Goal: Task Accomplishment & Management: Manage account settings

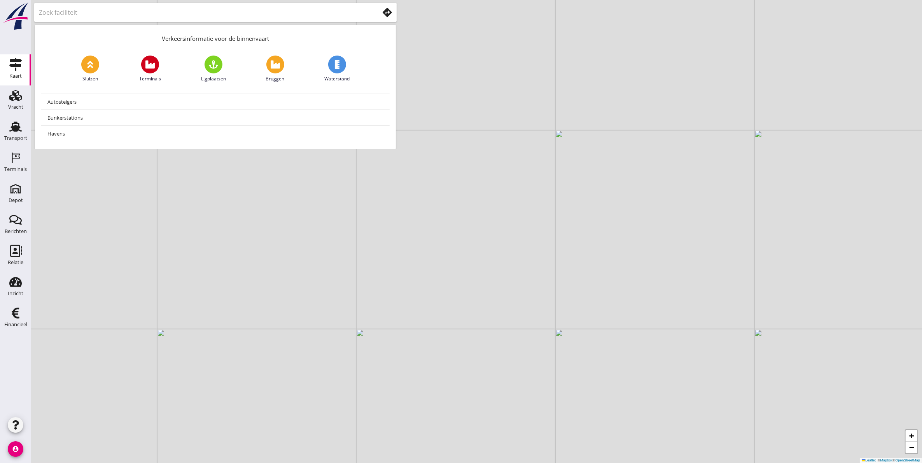
click at [225, 12] on input "text" at bounding box center [203, 12] width 329 height 12
drag, startPoint x: 108, startPoint y: 16, endPoint x: 8, endPoint y: 18, distance: 99.9
click at [8, 18] on div "Kaart Kaart Vracht Vracht Transport Transport Terminals Terminals Depot Depot B…" at bounding box center [461, 231] width 922 height 463
type input "amarco"
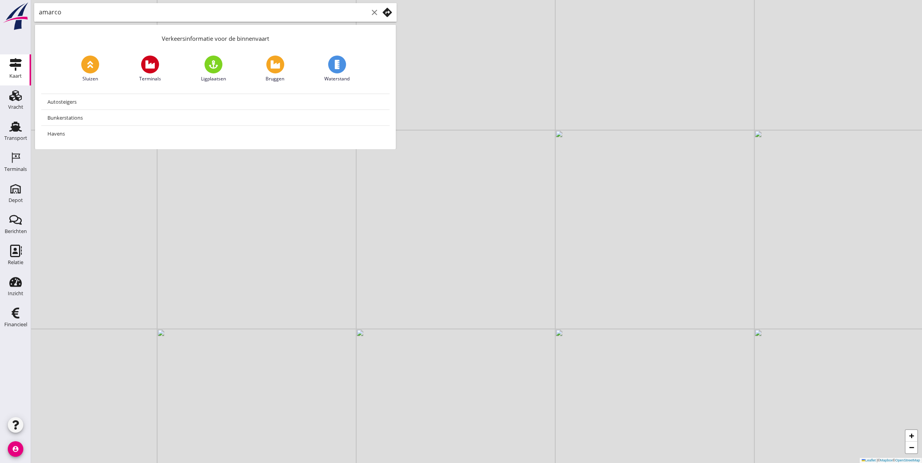
scroll to position [0, 0]
drag, startPoint x: 87, startPoint y: 16, endPoint x: 94, endPoint y: 17, distance: 7.0
click at [87, 16] on input "text" at bounding box center [203, 12] width 329 height 12
click at [88, 17] on input "amacro" at bounding box center [203, 12] width 329 height 12
type input "amacro"
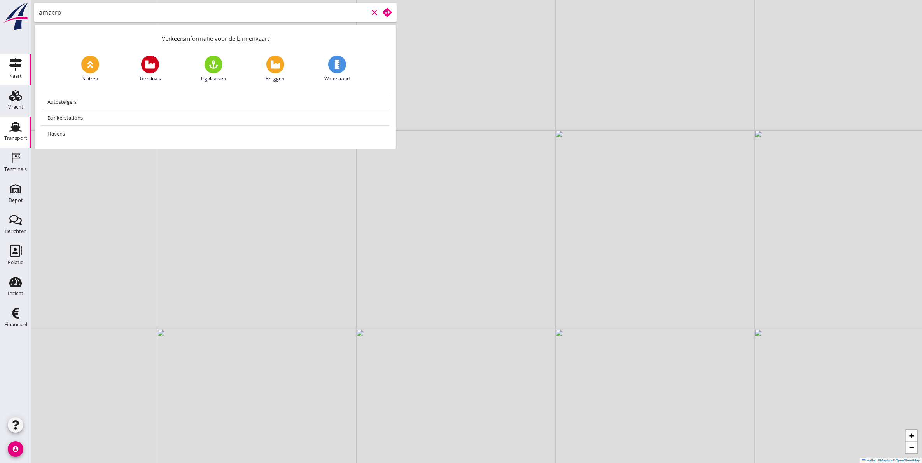
click at [16, 136] on div "Transport" at bounding box center [15, 138] width 23 height 5
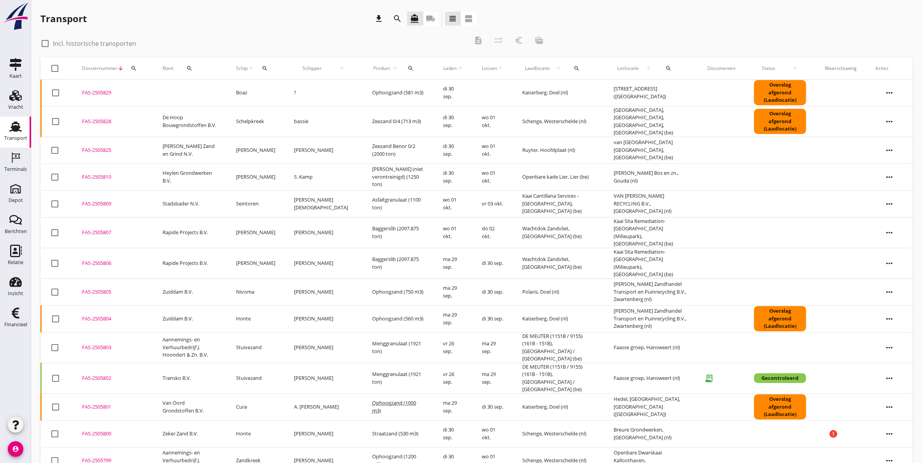
click at [101, 90] on div "FAS-2505829" at bounding box center [113, 93] width 62 height 8
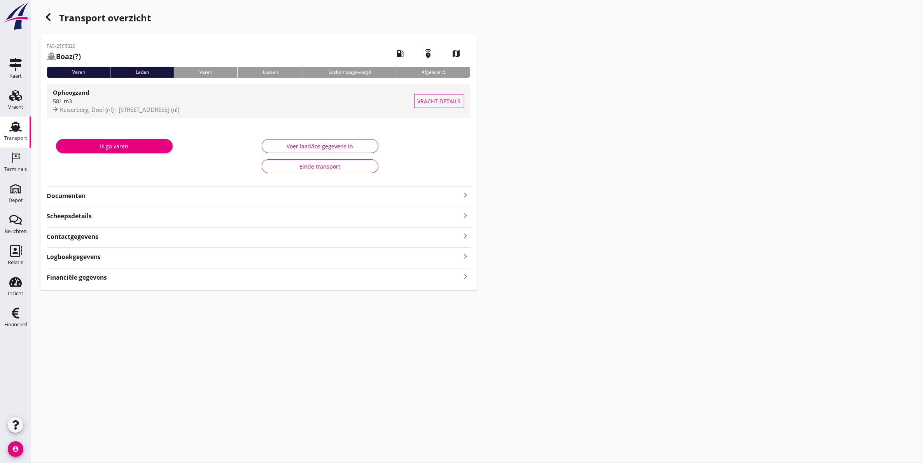
click at [127, 100] on div "581 m3" at bounding box center [233, 101] width 361 height 8
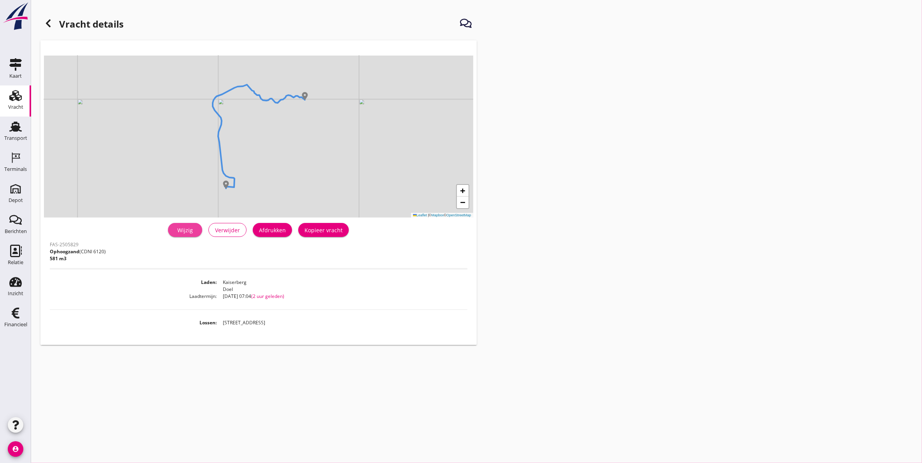
click at [194, 230] on div "Wijzig" at bounding box center [185, 230] width 22 height 8
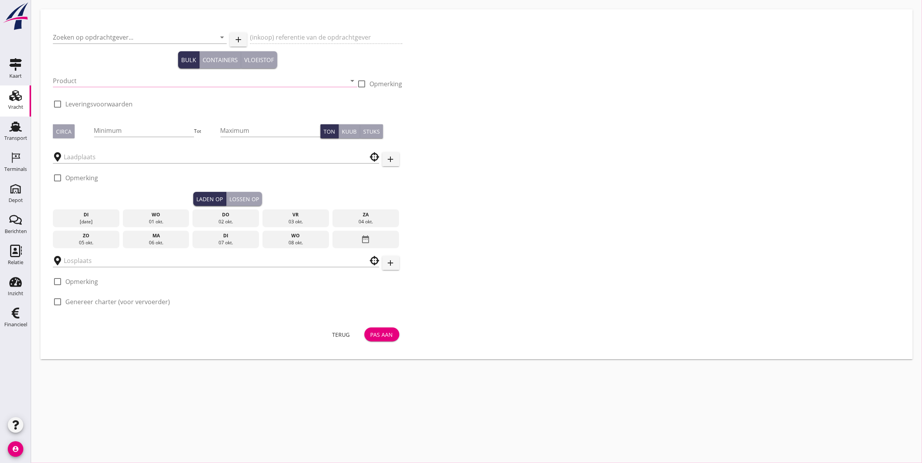
type input "Ophoogzand (6120)"
type input "581"
type input "[STREET_ADDRESS]"
checkbox input "true"
type input "Kaiserberg"
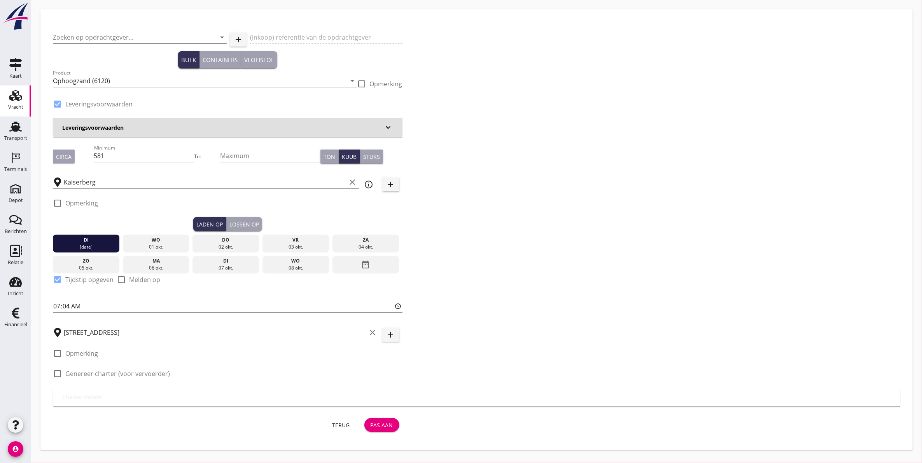
click at [133, 36] on input "Zoeken op opdrachtgever..." at bounding box center [129, 37] width 152 height 12
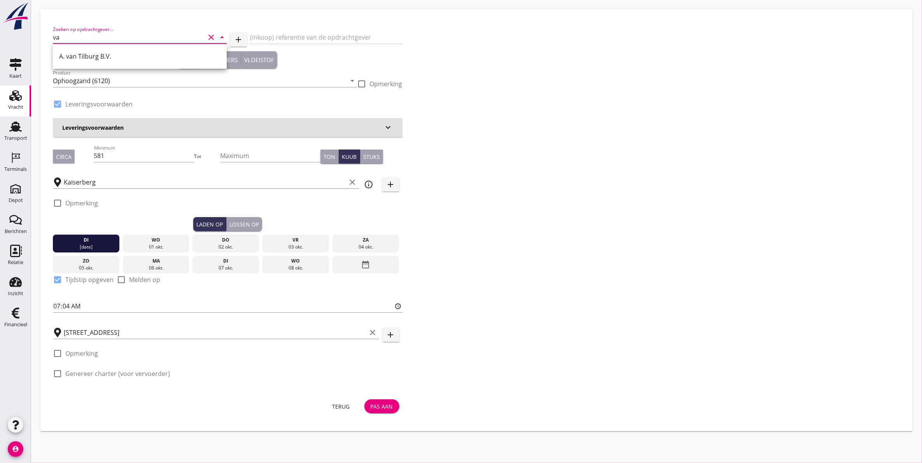
type input "v"
click at [94, 55] on div "De Hoop Bouwgrondstoffen B.V." at bounding box center [139, 56] width 161 height 9
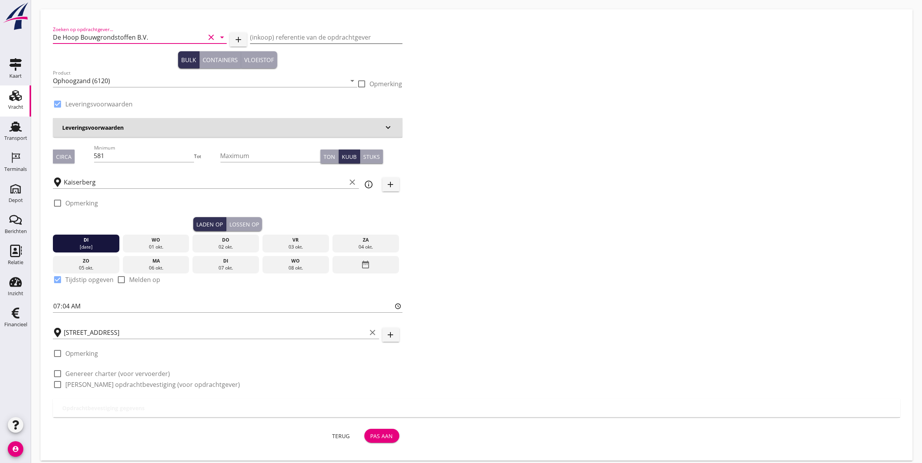
type input "De Hoop Bouwgrondstoffen B.V."
click at [313, 39] on input "(inkoop) referentie van de opdrachtgever" at bounding box center [326, 37] width 152 height 12
type input "F.O.B. belading Doel"
click at [239, 223] on div "Lossen op" at bounding box center [244, 224] width 30 height 8
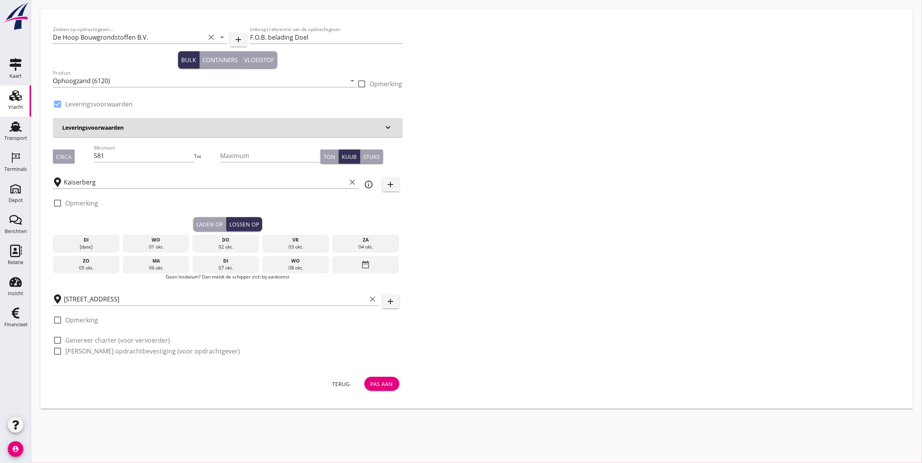
click at [156, 249] on div "01 okt." at bounding box center [156, 247] width 63 height 7
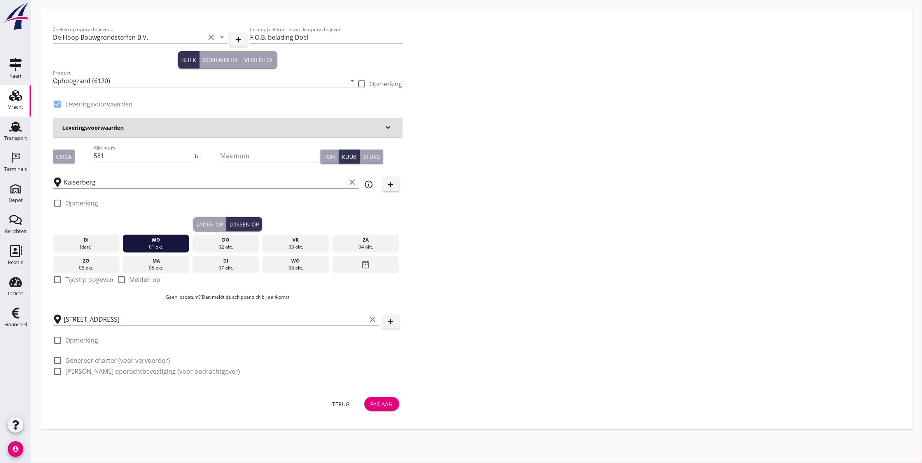
click at [382, 398] on button "Pas aan" at bounding box center [381, 404] width 35 height 14
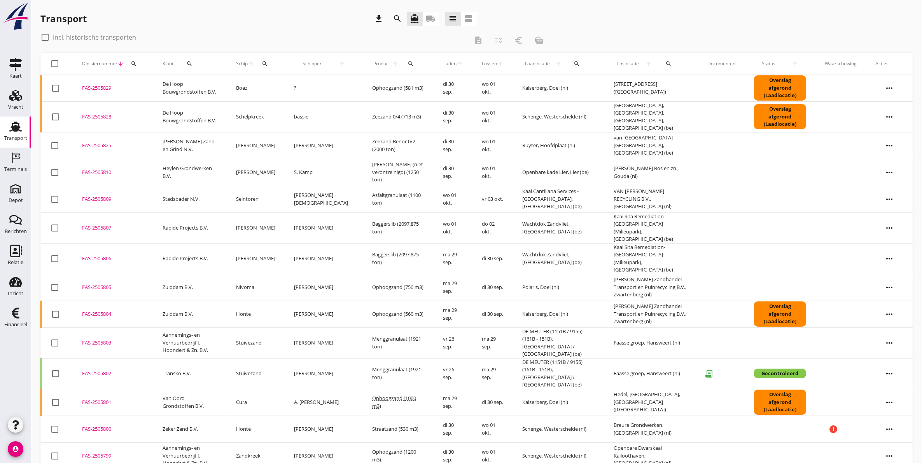
click at [18, 129] on use at bounding box center [15, 127] width 12 height 10
click at [16, 102] on div "Vracht" at bounding box center [15, 107] width 15 height 11
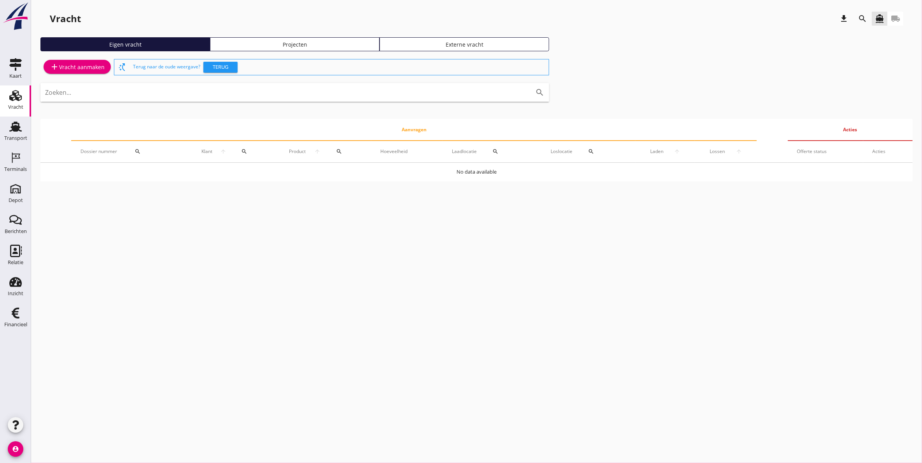
click at [320, 44] on div "Projecten" at bounding box center [294, 44] width 162 height 8
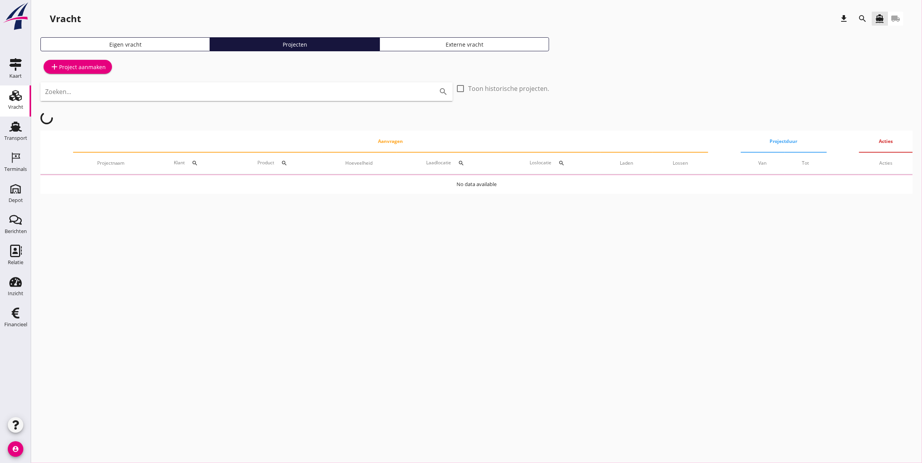
click at [864, 17] on icon "search" at bounding box center [861, 18] width 9 height 9
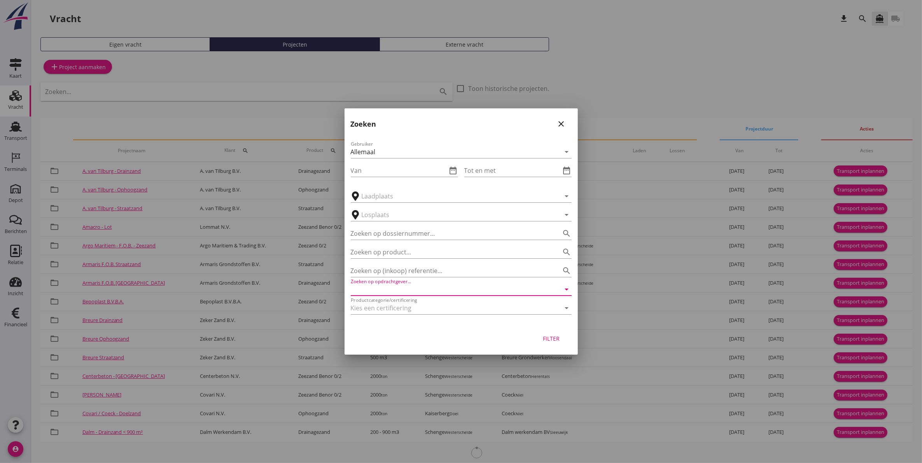
click at [438, 285] on input "Zoeken op opdrachtgever..." at bounding box center [450, 289] width 199 height 12
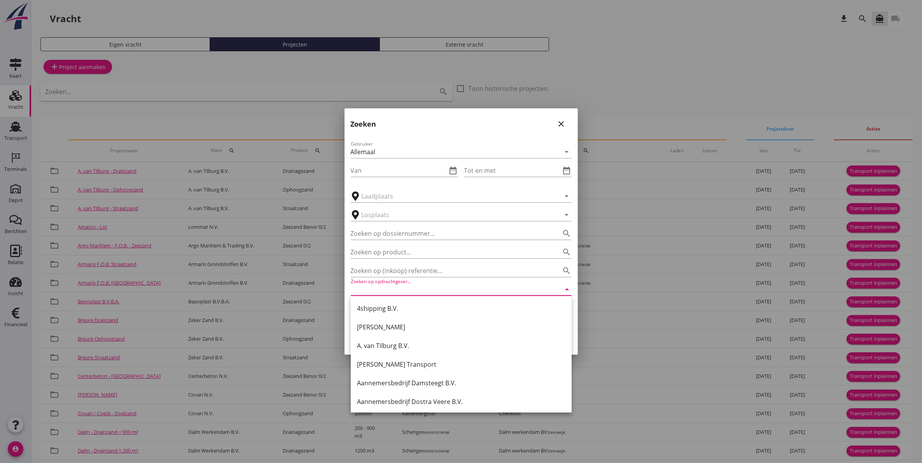
click at [424, 345] on div "A. van Tilburg B.V." at bounding box center [461, 345] width 208 height 9
type input "A. van Tilburg B.V."
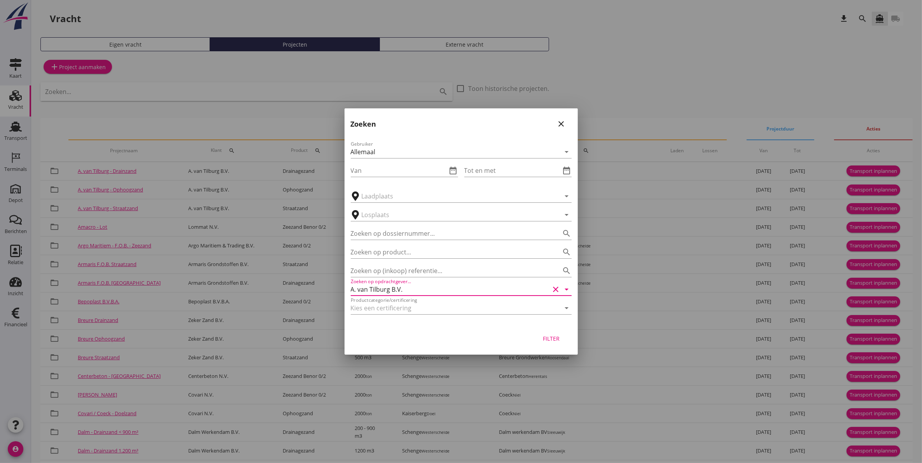
click at [541, 333] on button "Filter" at bounding box center [551, 339] width 34 height 14
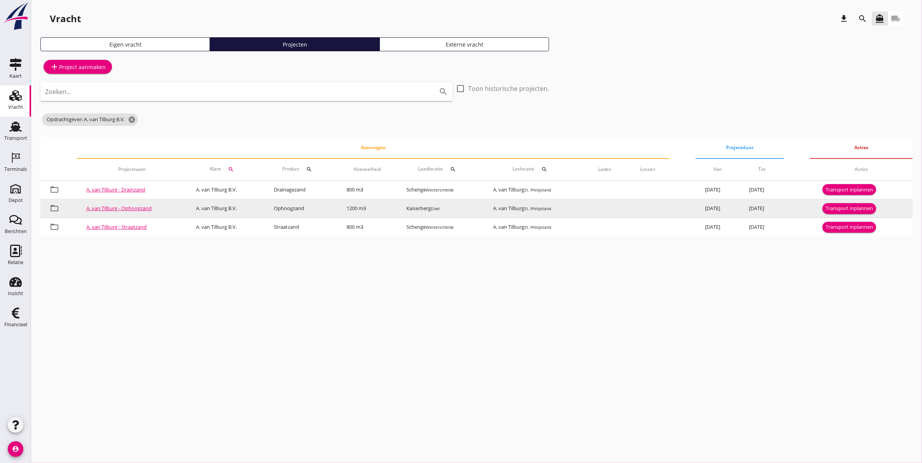
click at [846, 209] on div "Transport inplannen" at bounding box center [848, 209] width 47 height 8
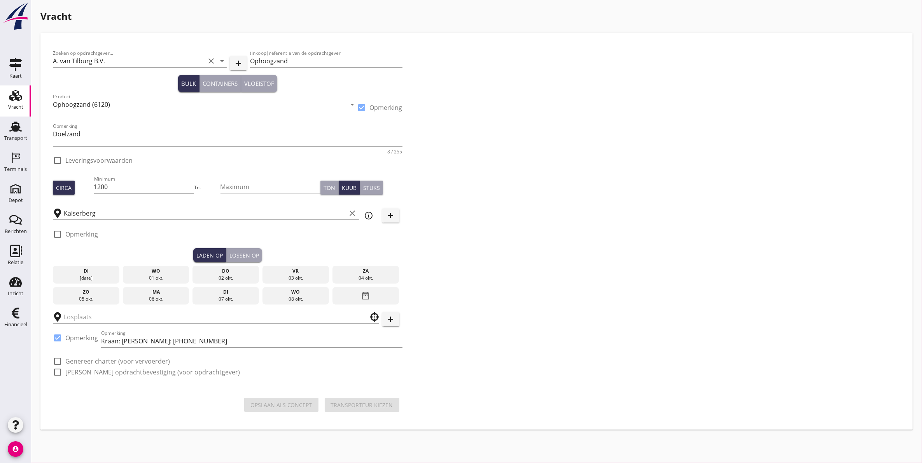
checkbox input "true"
type input "A. van Tilburg"
checkbox input "true"
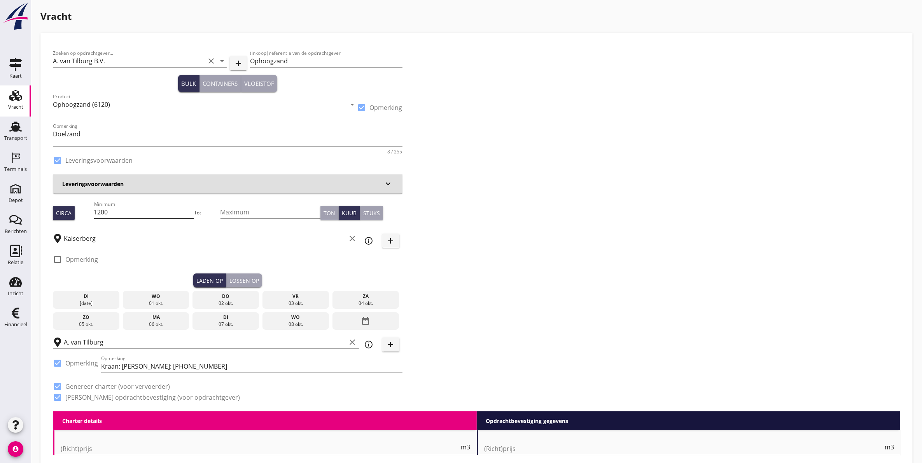
type input "3.55"
checkbox input "false"
radio input "false"
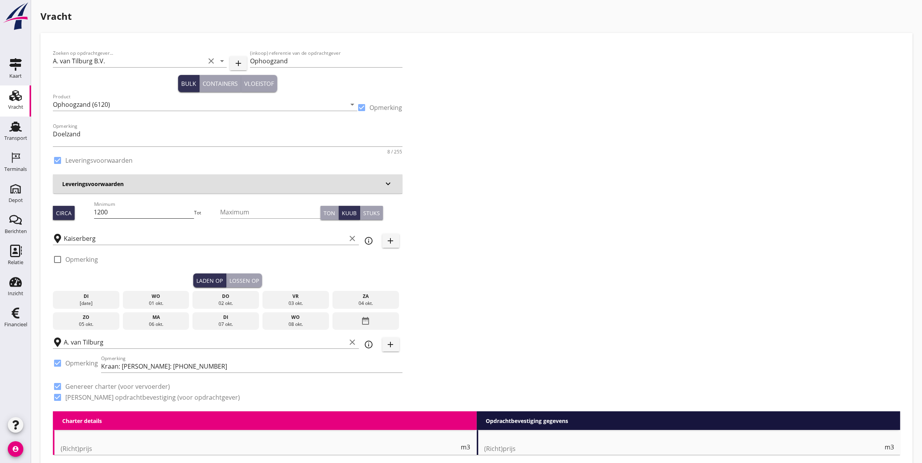
checkbox input "true"
type input "1"
type input "8.85"
checkbox input "false"
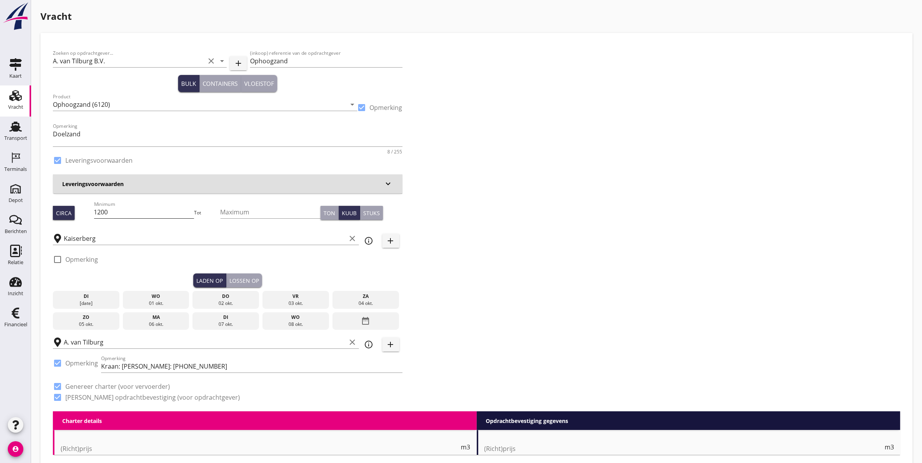
radio input "false"
checkbox input "true"
type input "1"
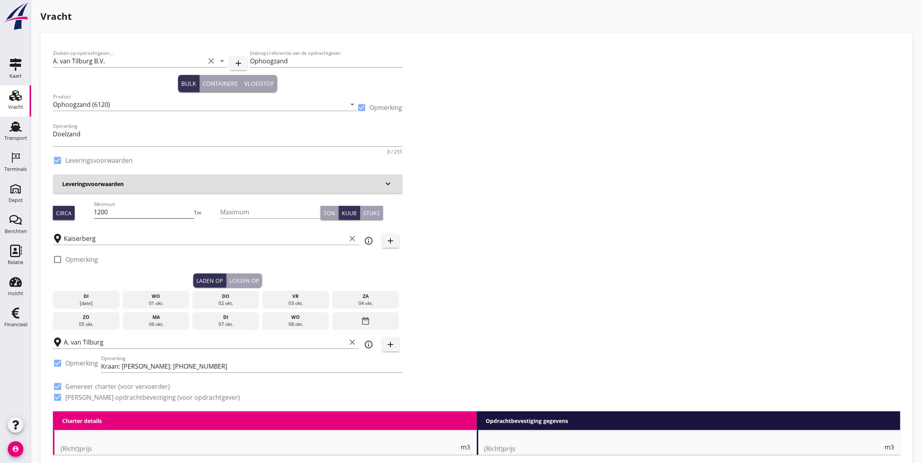
type input "1"
drag, startPoint x: 164, startPoint y: 217, endPoint x: 32, endPoint y: 201, distance: 132.7
type input "1149"
click at [98, 295] on div "di" at bounding box center [86, 296] width 63 height 7
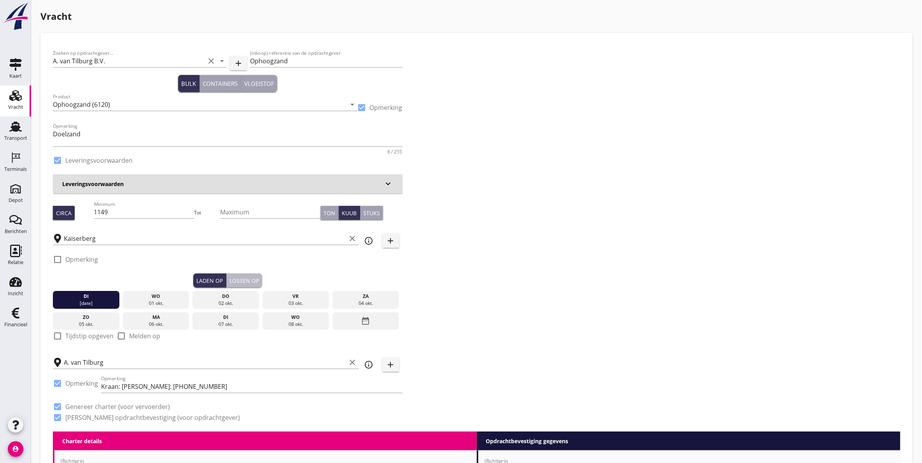
click at [249, 277] on div "Lossen op" at bounding box center [244, 281] width 30 height 8
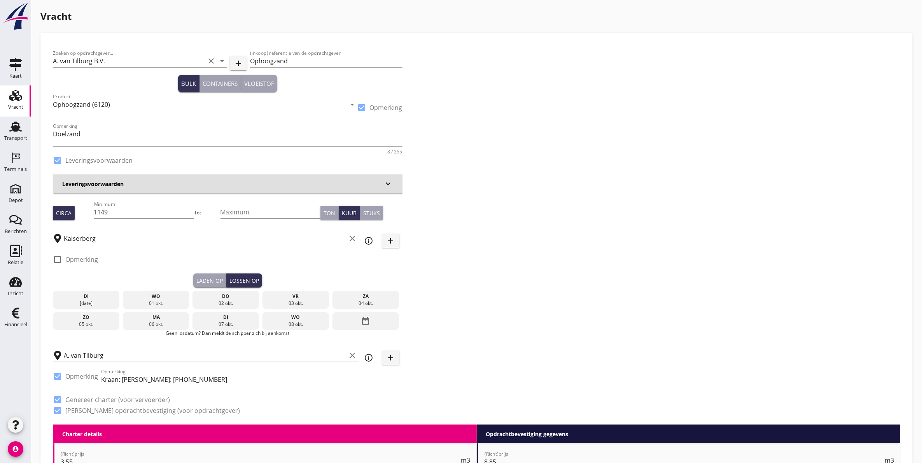
click at [222, 298] on div "do" at bounding box center [225, 296] width 63 height 7
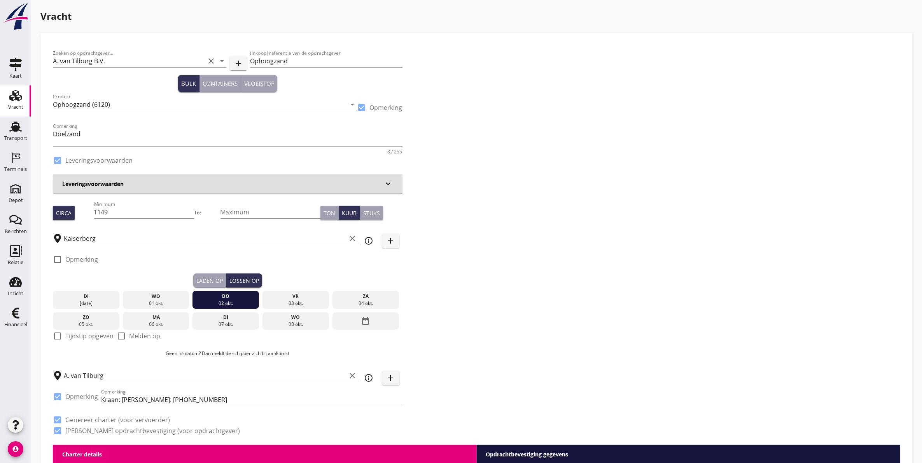
click at [214, 282] on div "Laden op" at bounding box center [209, 281] width 26 height 8
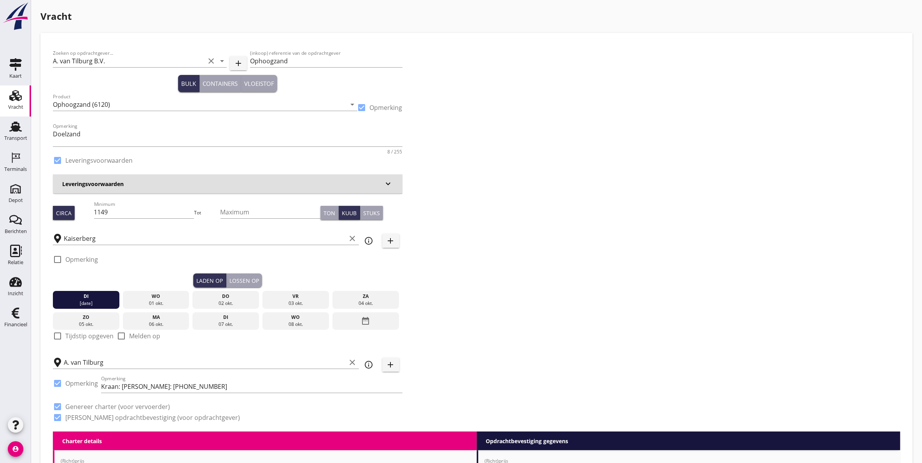
click at [249, 278] on div "Lossen op" at bounding box center [244, 281] width 30 height 8
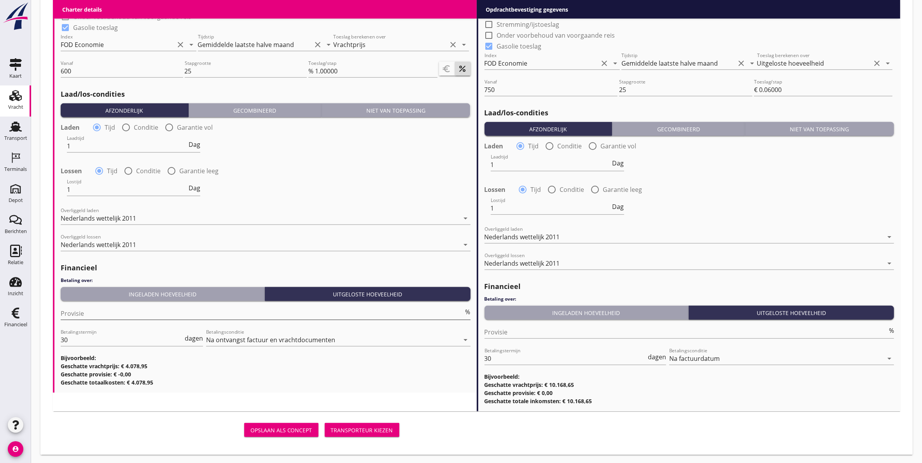
scroll to position [827, 0]
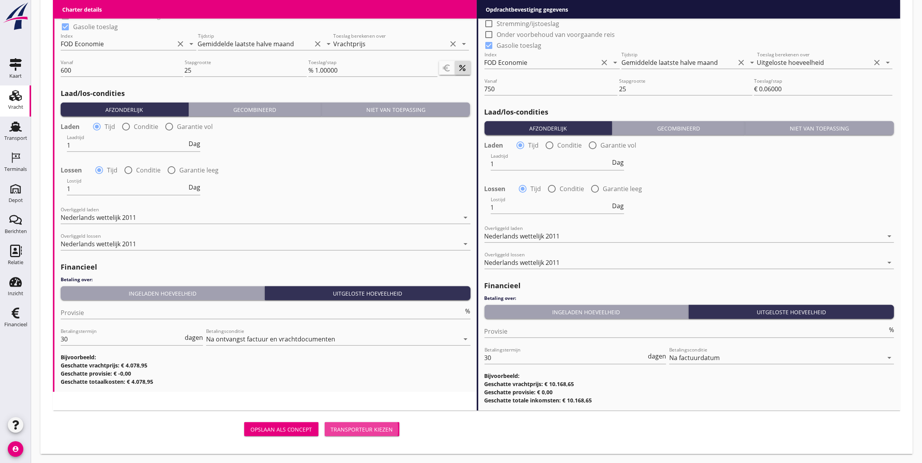
click at [346, 427] on div "Transporteur kiezen" at bounding box center [362, 430] width 62 height 8
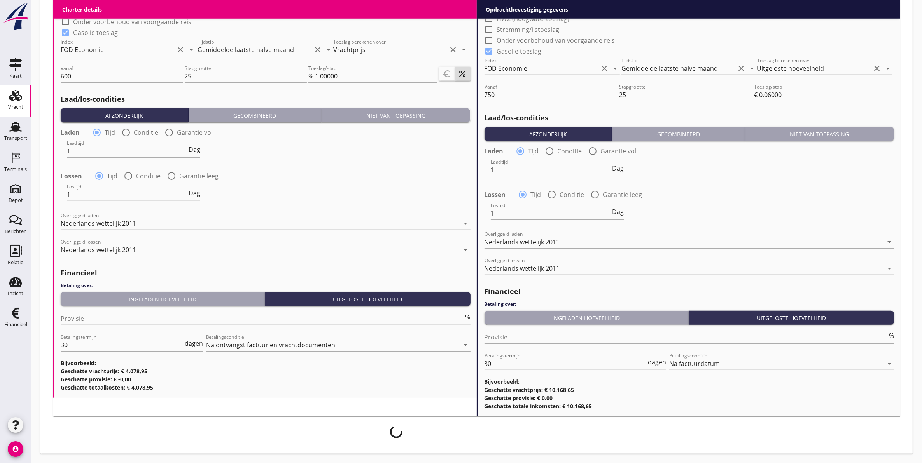
scroll to position [820, 0]
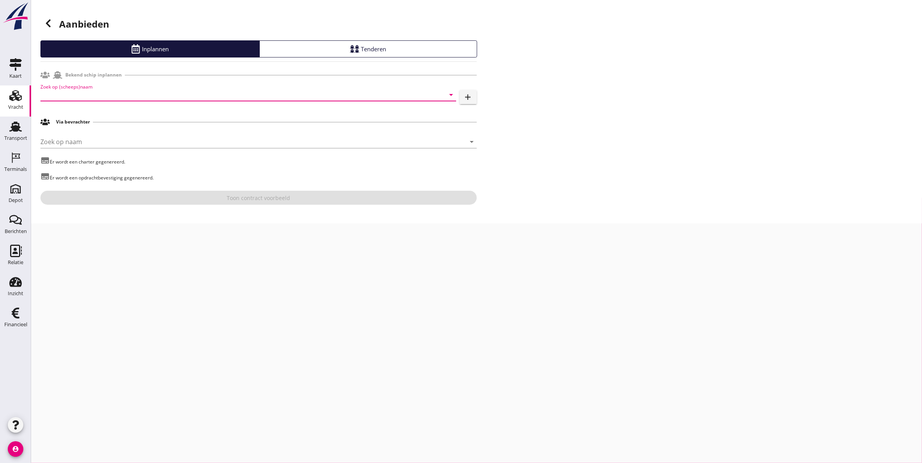
click at [84, 96] on input "Zoek op (scheeps)naam" at bounding box center [237, 95] width 394 height 12
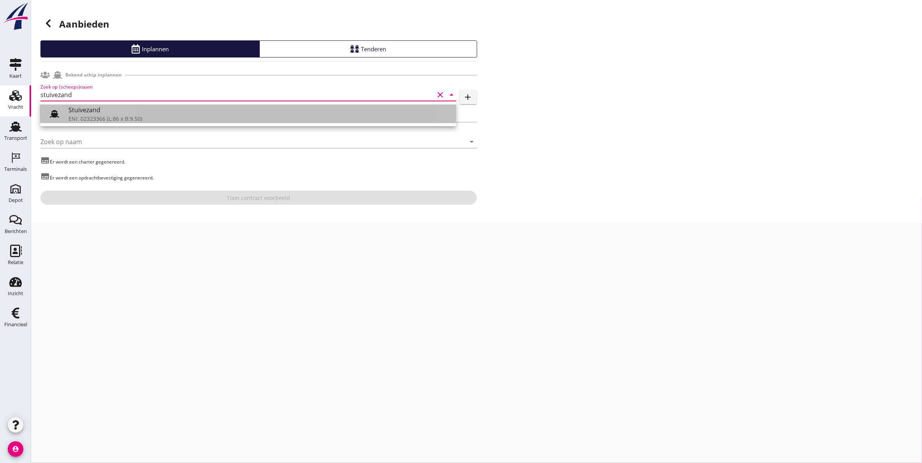
drag, startPoint x: 95, startPoint y: 113, endPoint x: 100, endPoint y: 112, distance: 4.4
click at [100, 112] on div "Stuivezand" at bounding box center [258, 109] width 381 height 9
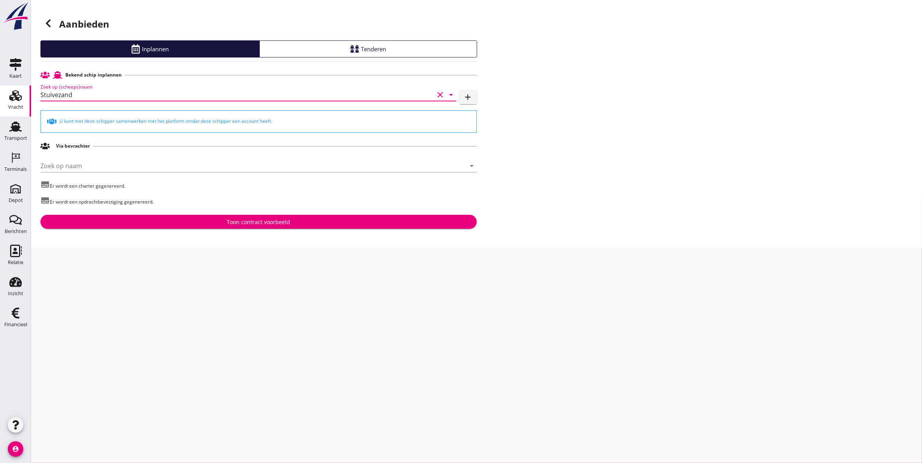
type input "Stuivezand"
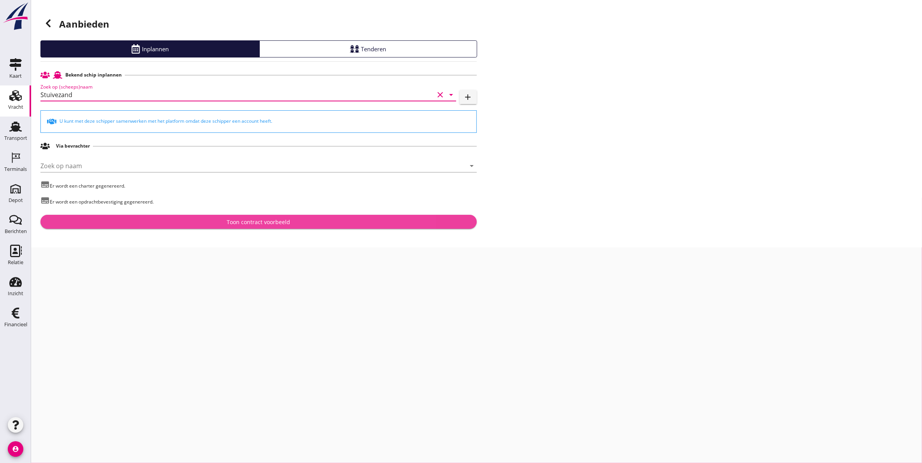
click at [279, 216] on button "Toon contract voorbeeld" at bounding box center [258, 222] width 436 height 14
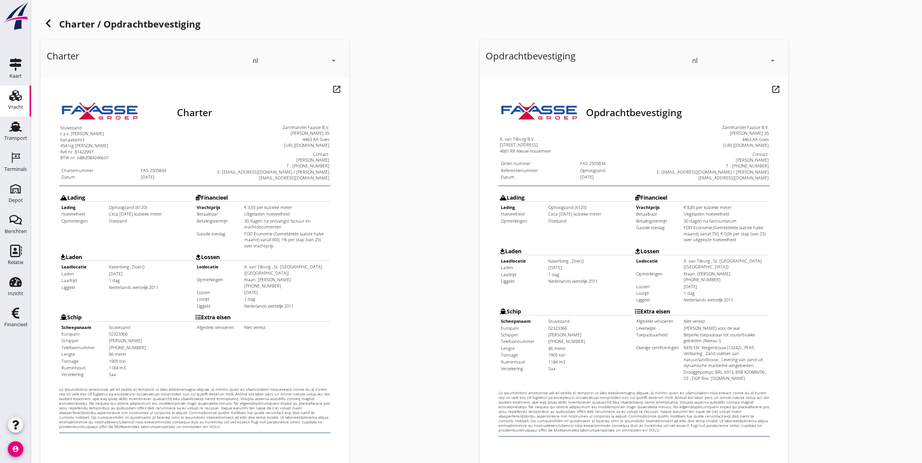
scroll to position [112, 0]
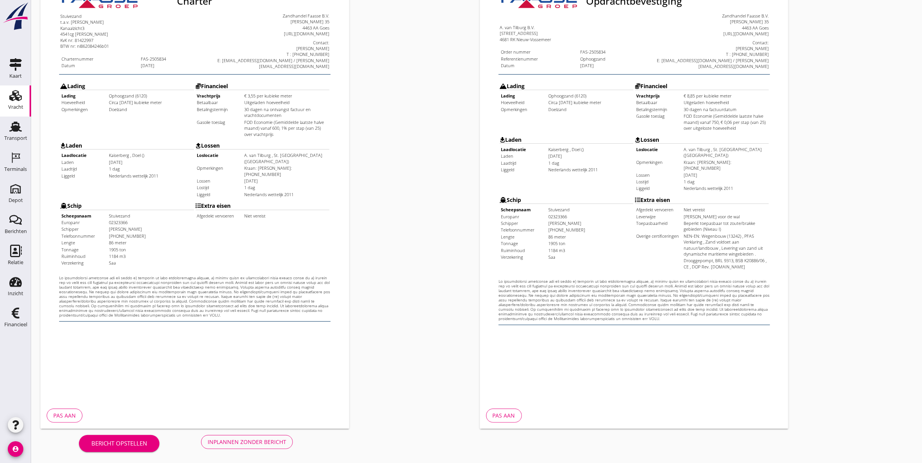
click at [243, 437] on button "Inplannen zonder bericht" at bounding box center [247, 442] width 92 height 14
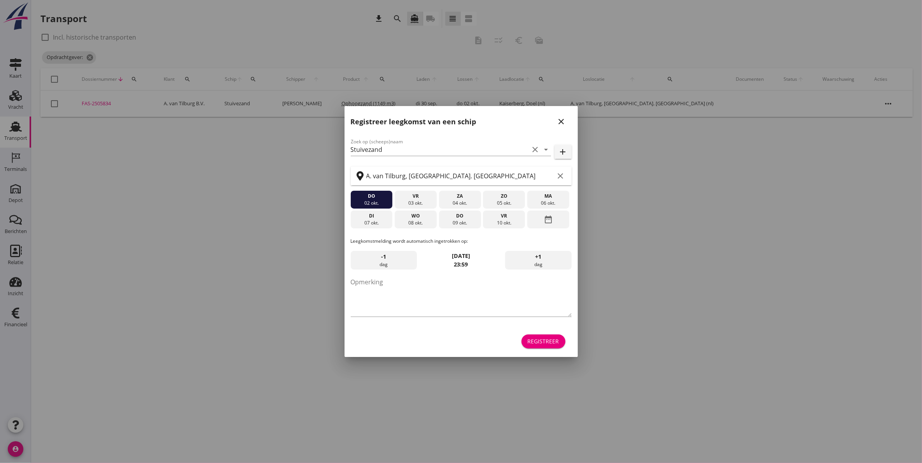
click at [563, 119] on icon "close" at bounding box center [561, 121] width 9 height 9
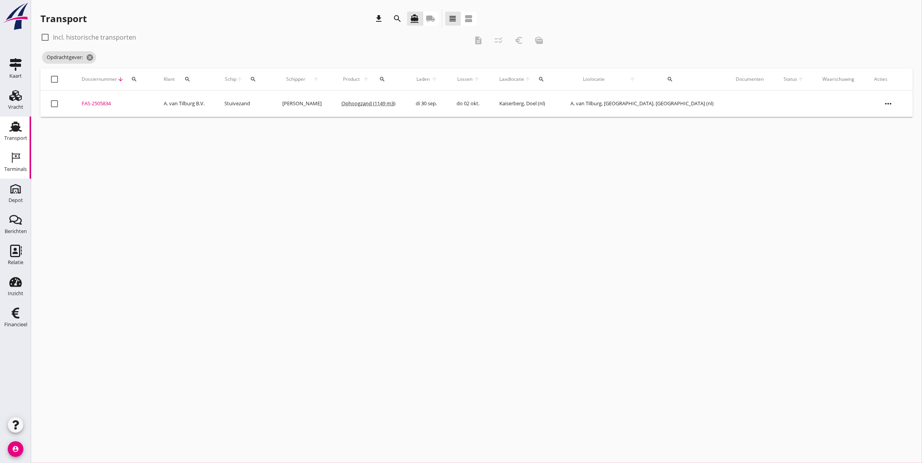
click at [29, 166] on div "Terminals Terminals" at bounding box center [15, 163] width 31 height 31
click at [12, 161] on use at bounding box center [16, 158] width 8 height 10
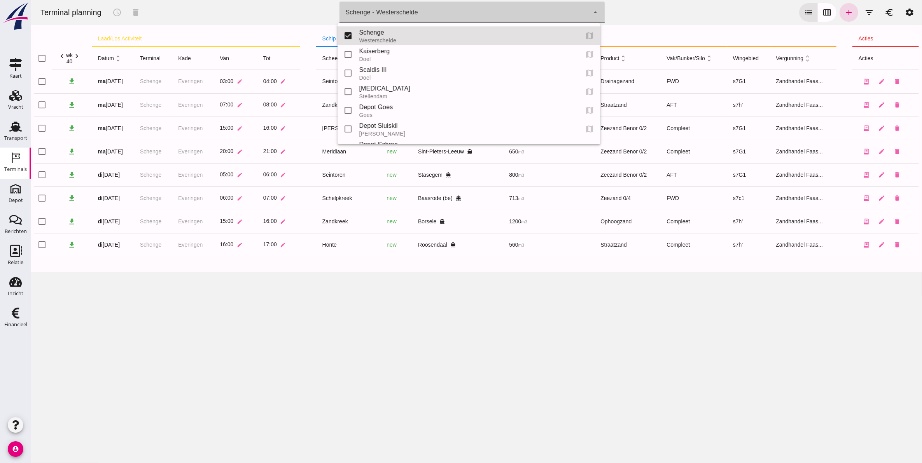
click at [403, 19] on div "Schenge - Westerschelde 9c876888-926f-4f5f-969d-c779b766b815" at bounding box center [464, 13] width 250 height 22
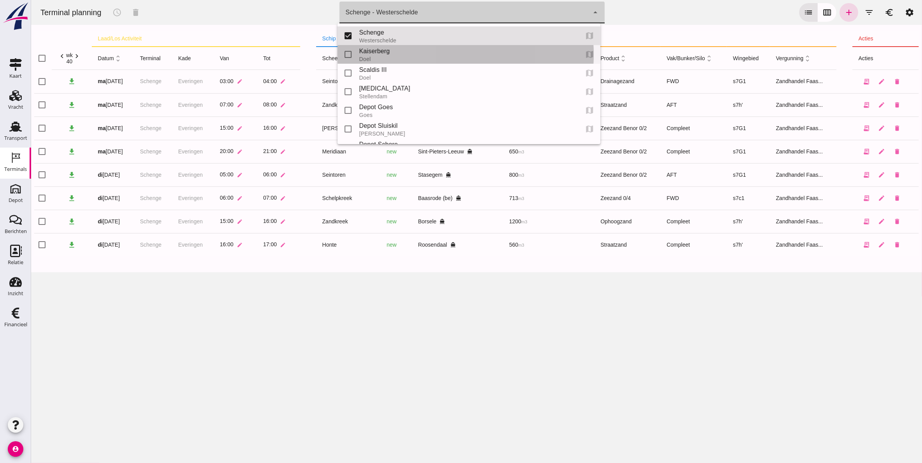
click at [388, 51] on div "Kaiserberg" at bounding box center [465, 51] width 213 height 9
type input "7f603609-51ae-4e75-986b-c9057e559465"
checkbox input "false"
checkbox input "true"
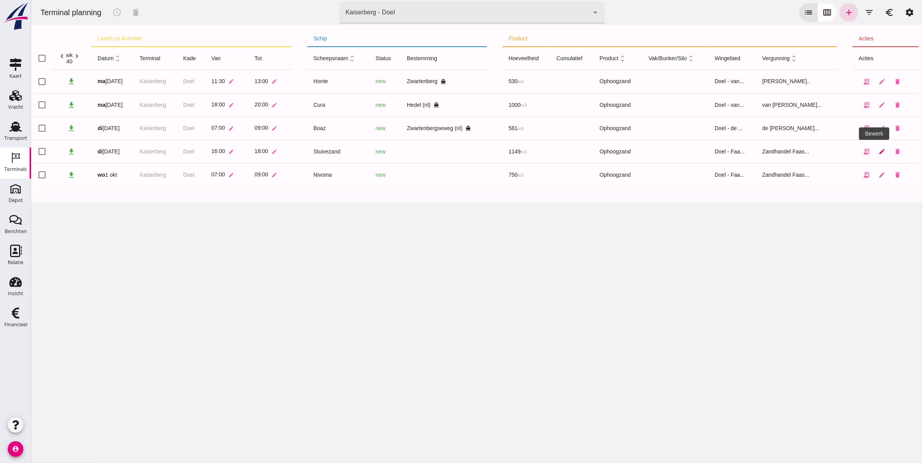
click at [873, 156] on link "edit" at bounding box center [881, 152] width 16 height 16
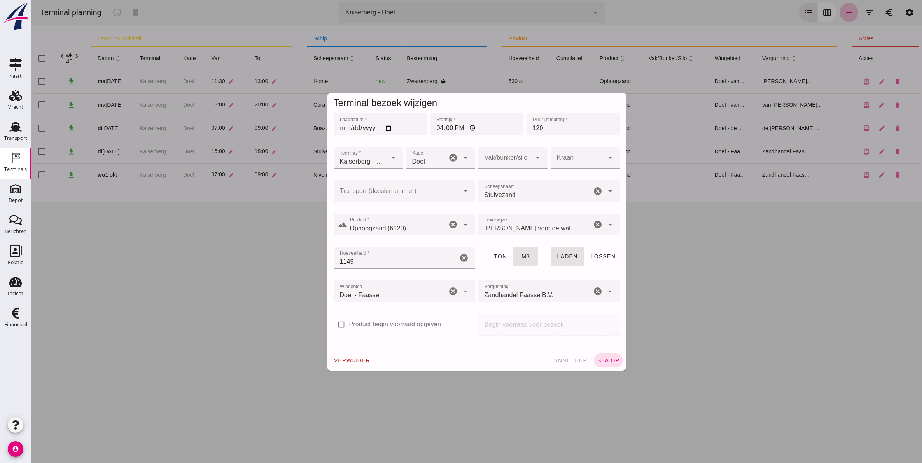
click at [404, 193] on input "Transport (dossiernummer)" at bounding box center [396, 194] width 126 height 9
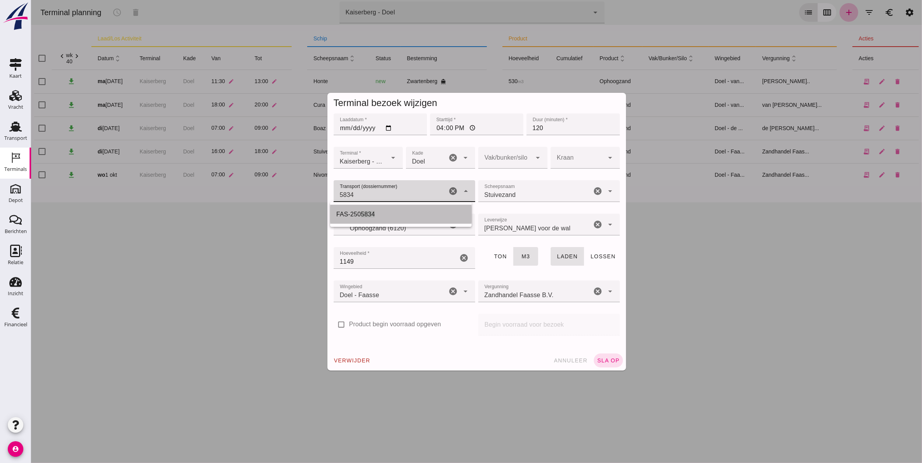
click at [393, 210] on div "FAS-250 5834" at bounding box center [400, 214] width 129 height 9
type input "FAS-2505834"
click at [506, 157] on div at bounding box center [505, 158] width 54 height 22
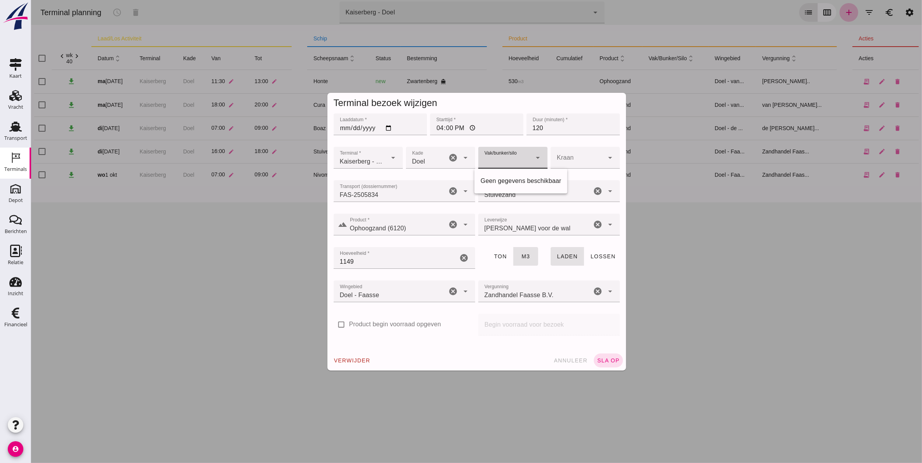
click at [499, 162] on div at bounding box center [505, 158] width 54 height 22
click at [607, 361] on span "sla op" at bounding box center [607, 361] width 23 height 6
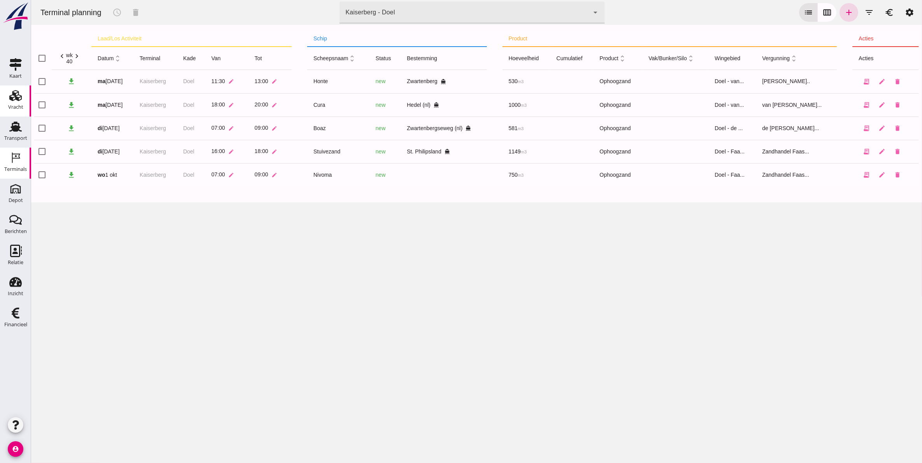
click at [17, 103] on div "Vracht" at bounding box center [15, 107] width 15 height 11
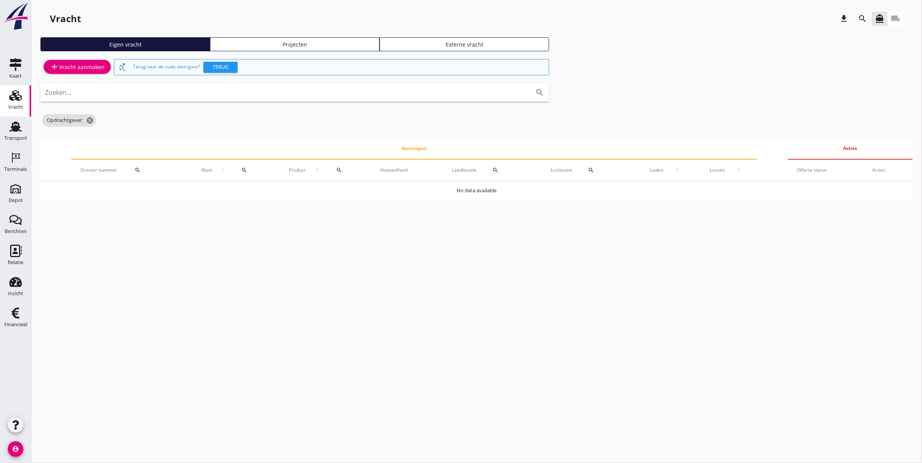
click at [313, 44] on div "Projecten" at bounding box center [294, 44] width 162 height 8
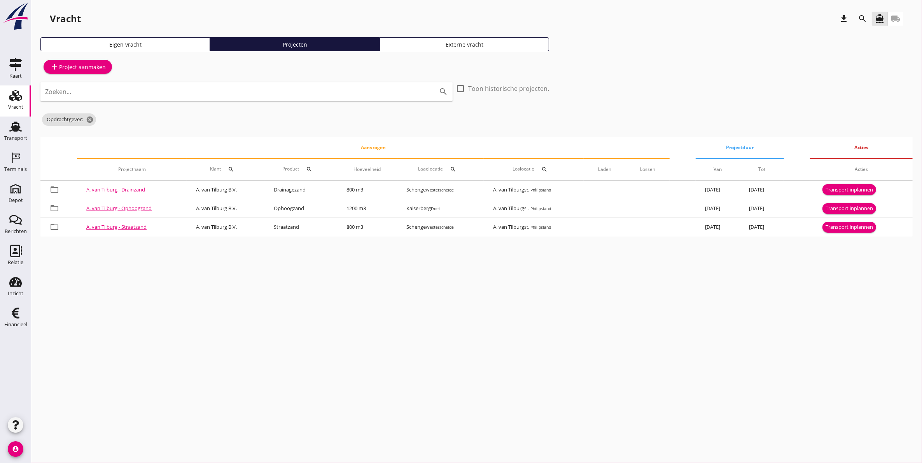
click at [863, 21] on icon "search" at bounding box center [861, 18] width 9 height 9
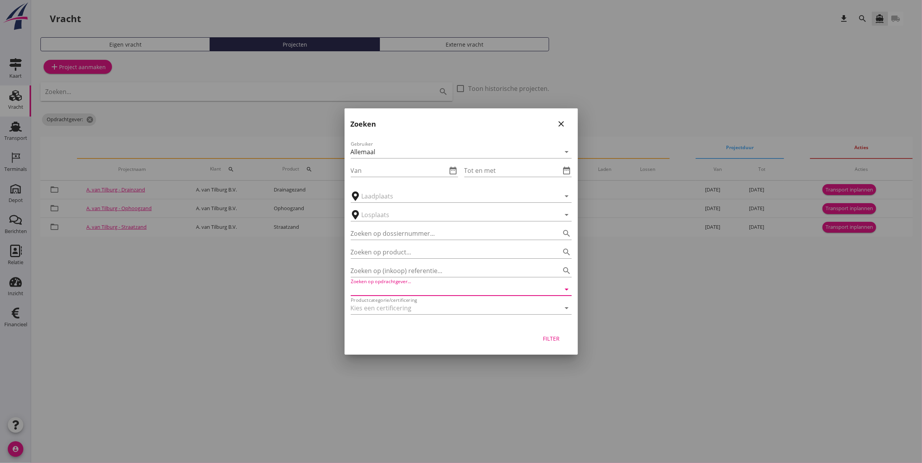
click at [385, 292] on input "Zoeken op opdrachtgever..." at bounding box center [450, 289] width 199 height 12
click at [418, 307] on div "Zeker Zand B.V." at bounding box center [461, 308] width 208 height 9
type input "Zeker Zand B.V."
click at [552, 339] on div "Filter" at bounding box center [551, 339] width 22 height 8
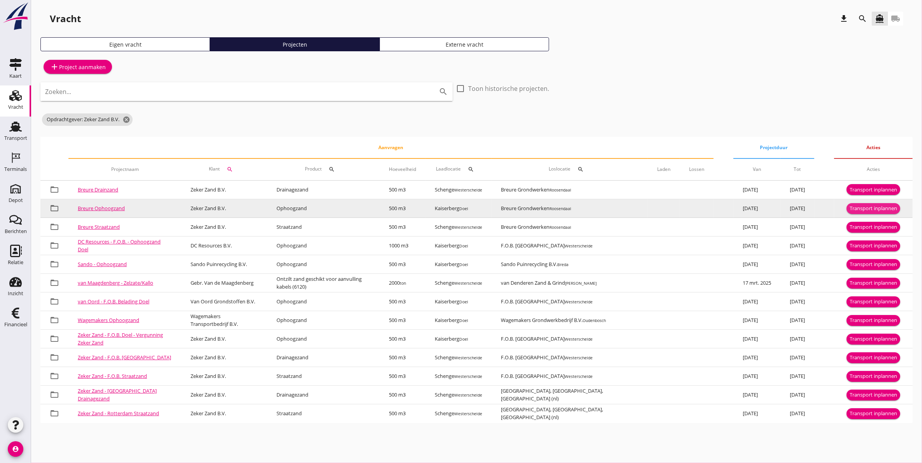
click at [854, 207] on div "Transport inplannen" at bounding box center [872, 209] width 47 height 8
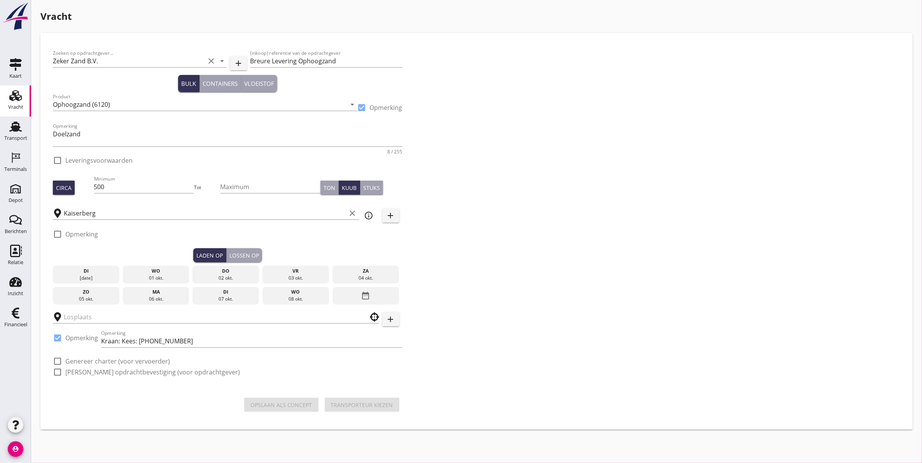
checkbox input "true"
type input "Breure Grondwerken"
checkbox input "true"
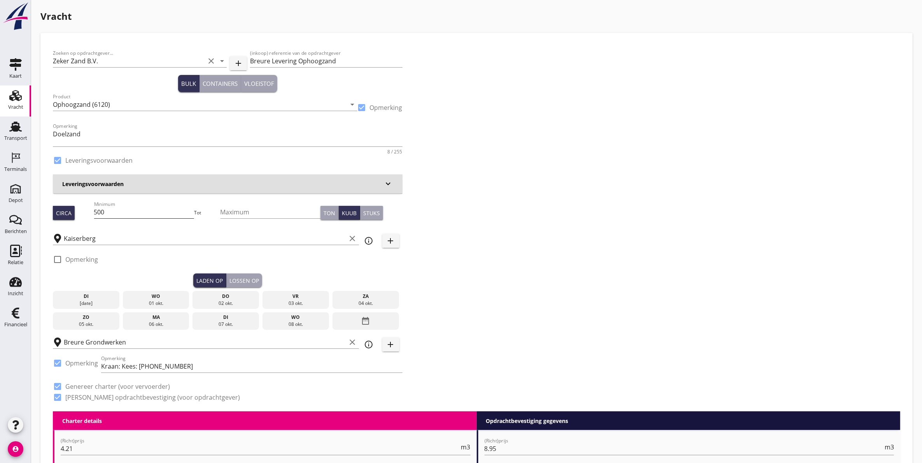
click at [162, 213] on input "500" at bounding box center [144, 212] width 100 height 12
type input "5"
type input "750"
click at [163, 295] on div "wo" at bounding box center [156, 296] width 63 height 7
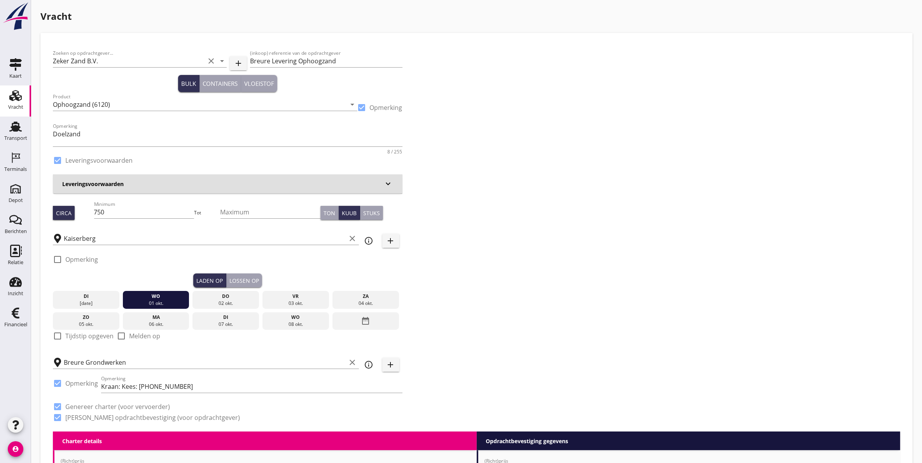
click at [256, 283] on div "Lossen op" at bounding box center [244, 281] width 30 height 8
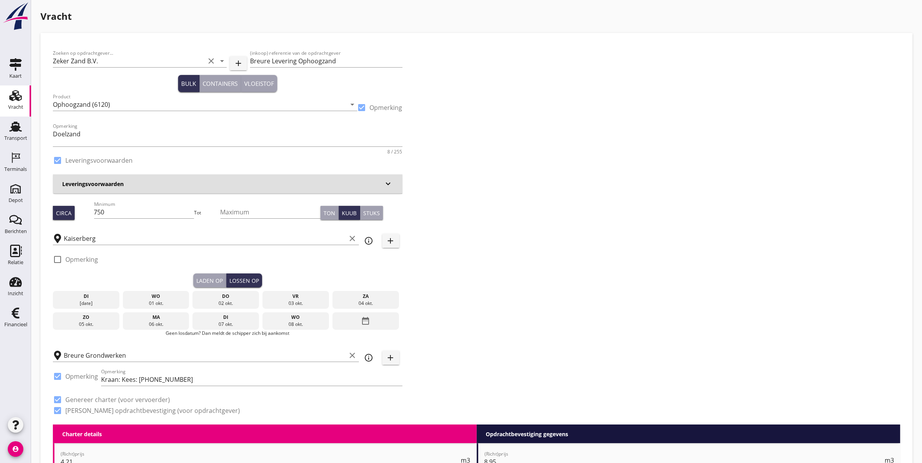
click at [229, 301] on div "02 okt." at bounding box center [225, 303] width 63 height 7
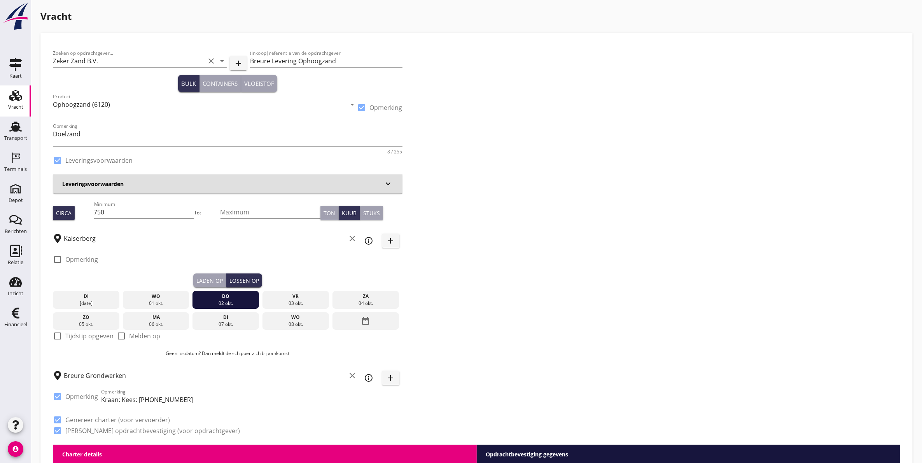
click at [216, 281] on div "Laden op" at bounding box center [209, 281] width 26 height 8
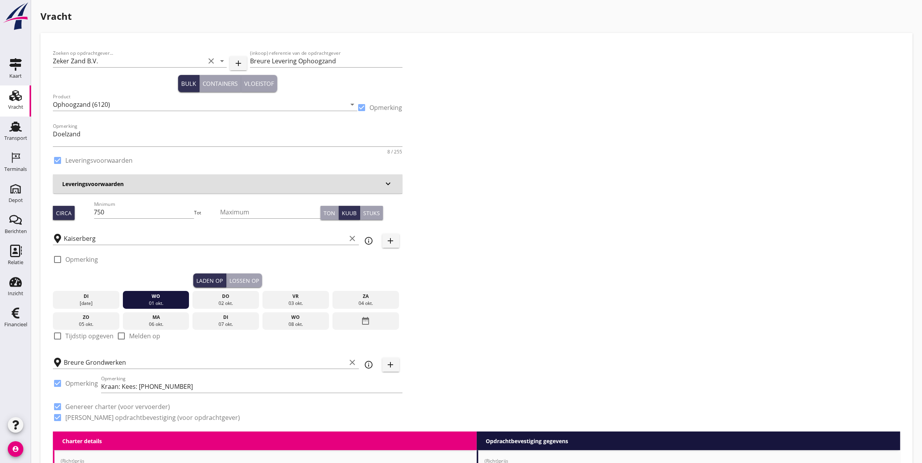
click at [244, 279] on div "Lossen op" at bounding box center [244, 281] width 30 height 8
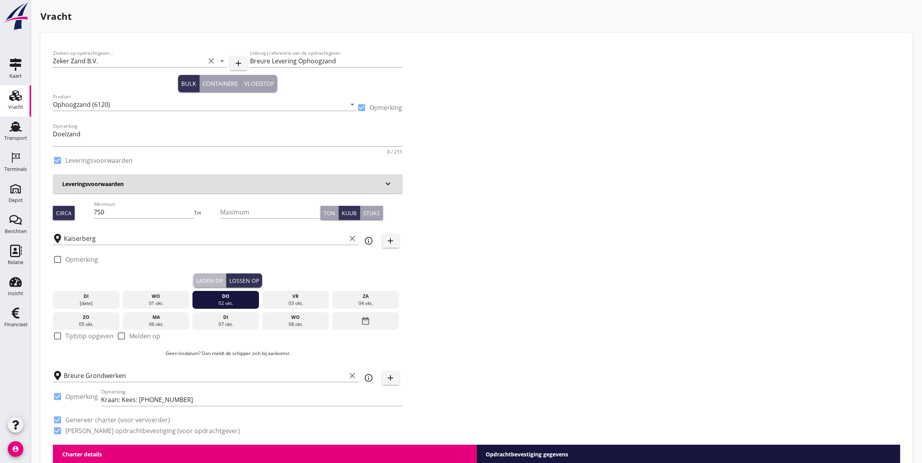
click at [218, 279] on div "Laden op" at bounding box center [209, 281] width 26 height 8
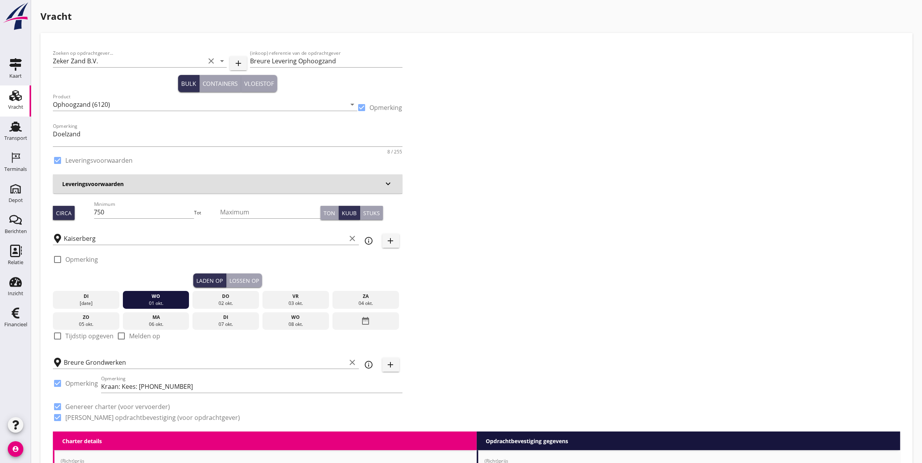
click at [247, 279] on div "Lossen op" at bounding box center [244, 281] width 30 height 8
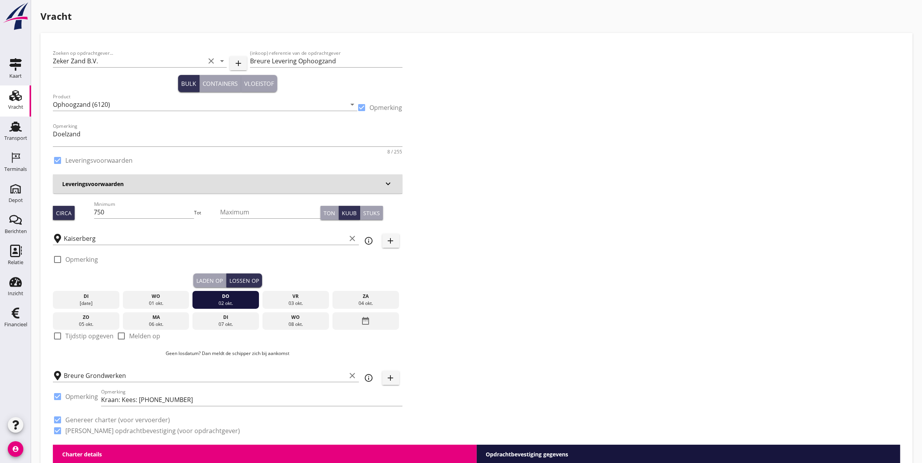
click at [211, 281] on div "Laden op" at bounding box center [209, 281] width 26 height 8
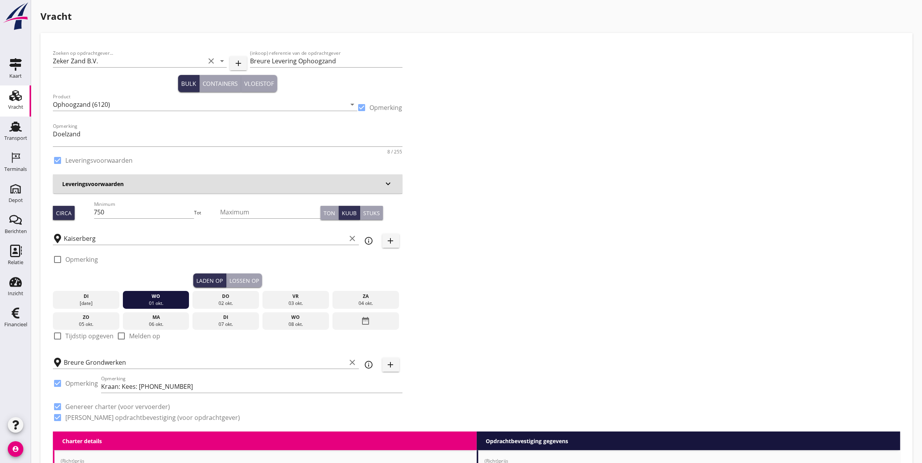
click at [244, 278] on div "Lossen op" at bounding box center [244, 281] width 30 height 8
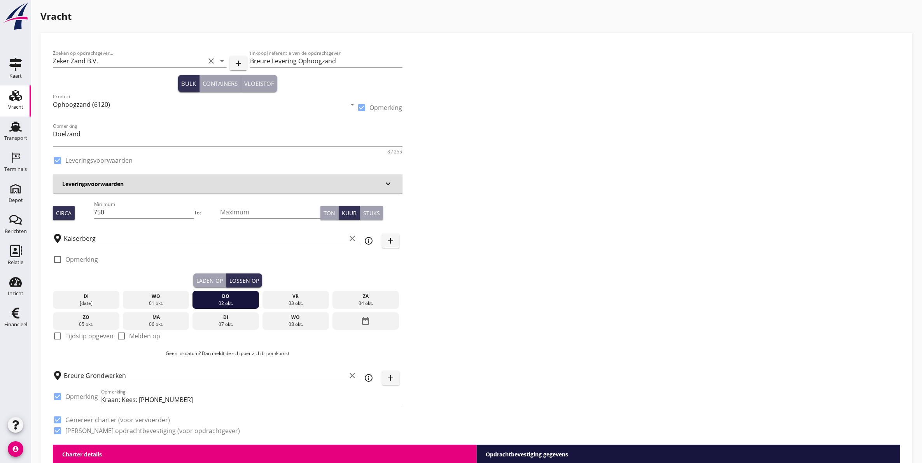
click at [211, 284] on div "Laden op" at bounding box center [209, 281] width 26 height 8
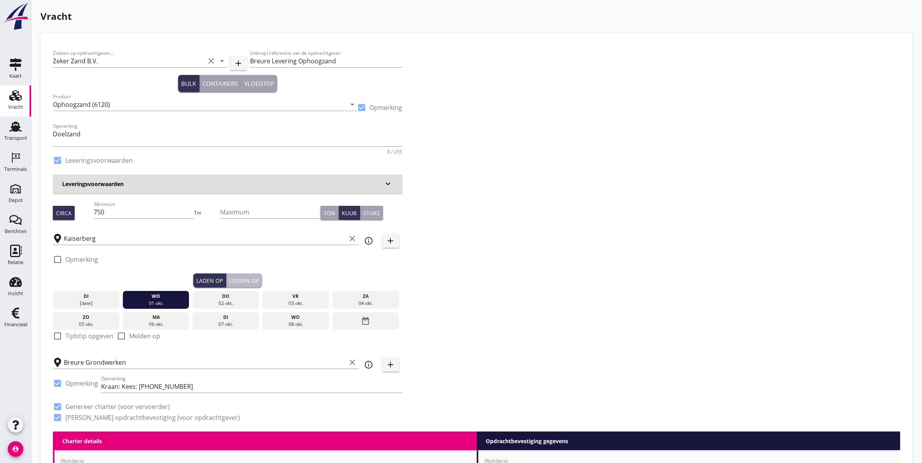
click at [250, 280] on div "Lossen op" at bounding box center [244, 281] width 30 height 8
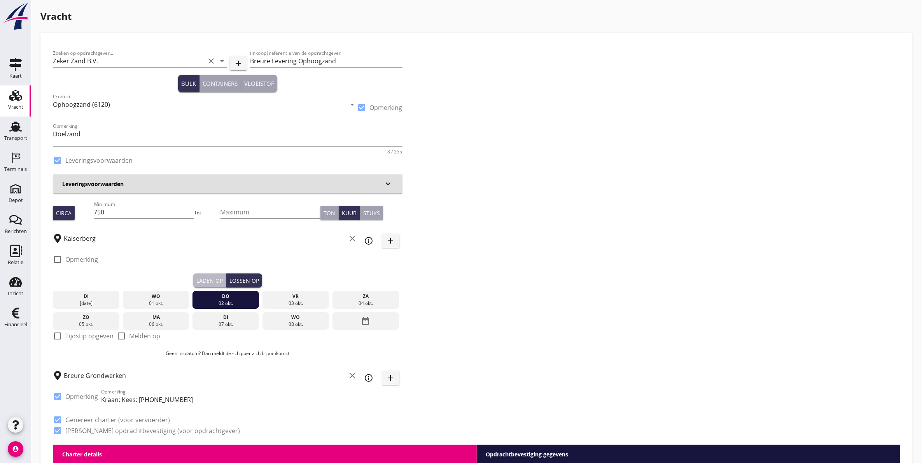
click at [206, 281] on div "Laden op" at bounding box center [209, 281] width 26 height 8
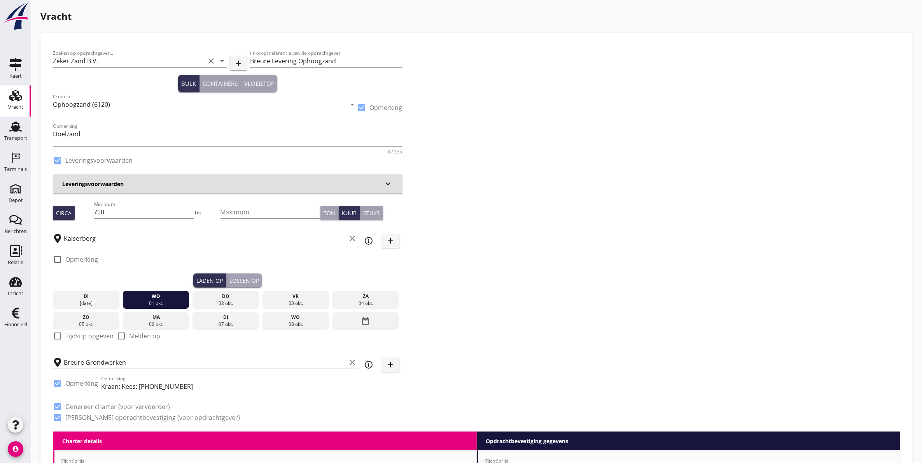
click at [248, 274] on button "Lossen op" at bounding box center [244, 281] width 36 height 14
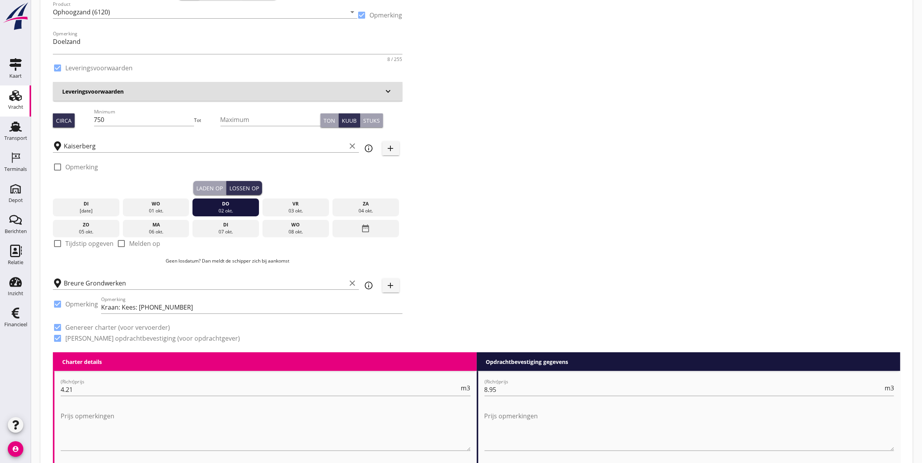
scroll to position [97, 0]
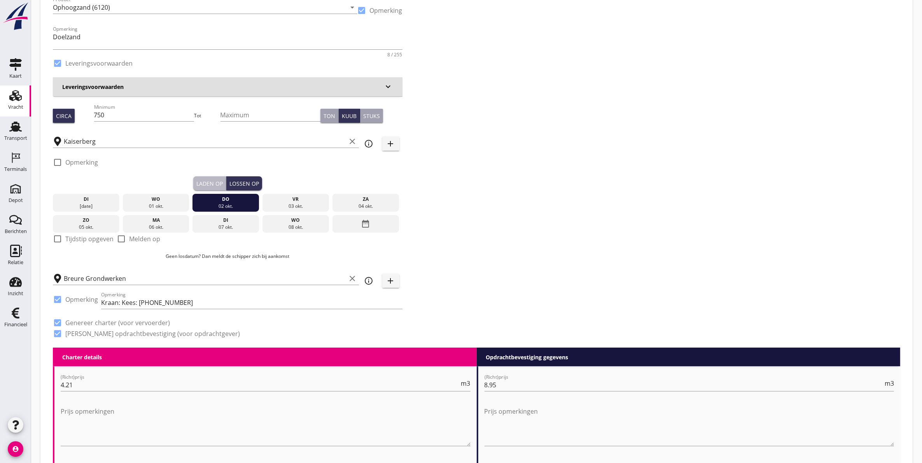
click at [218, 188] on button "Laden op" at bounding box center [209, 183] width 33 height 14
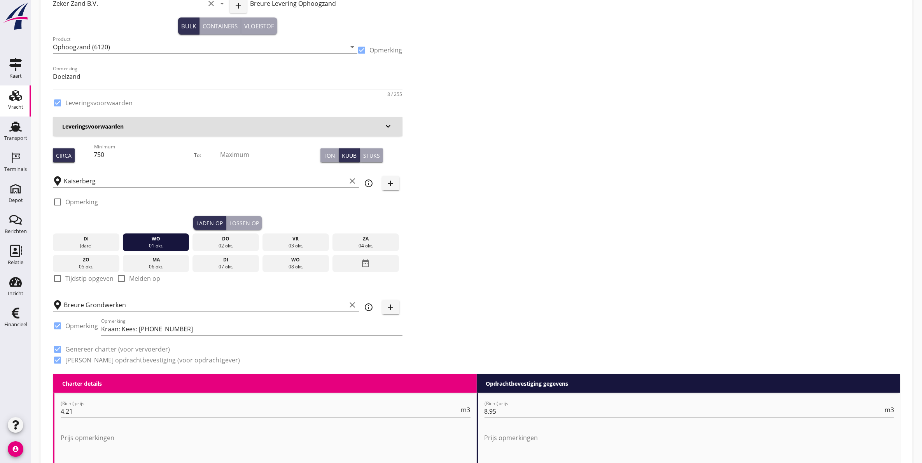
scroll to position [0, 0]
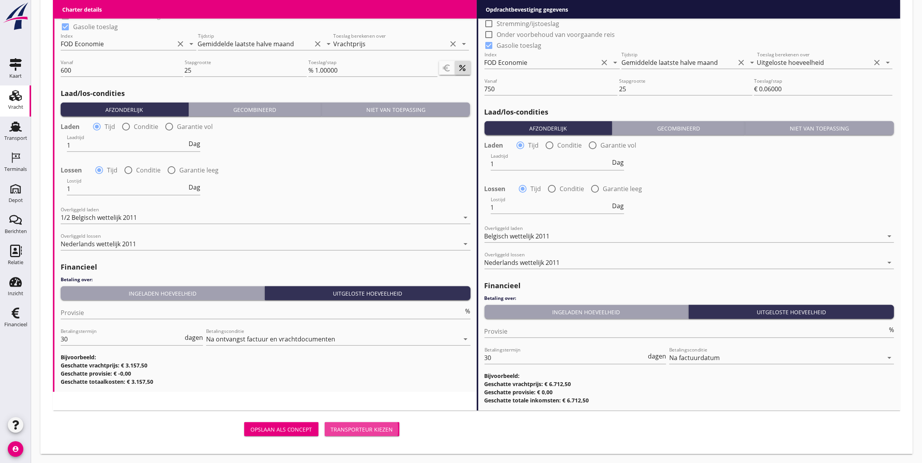
click at [370, 426] on div "Transporteur kiezen" at bounding box center [362, 430] width 62 height 8
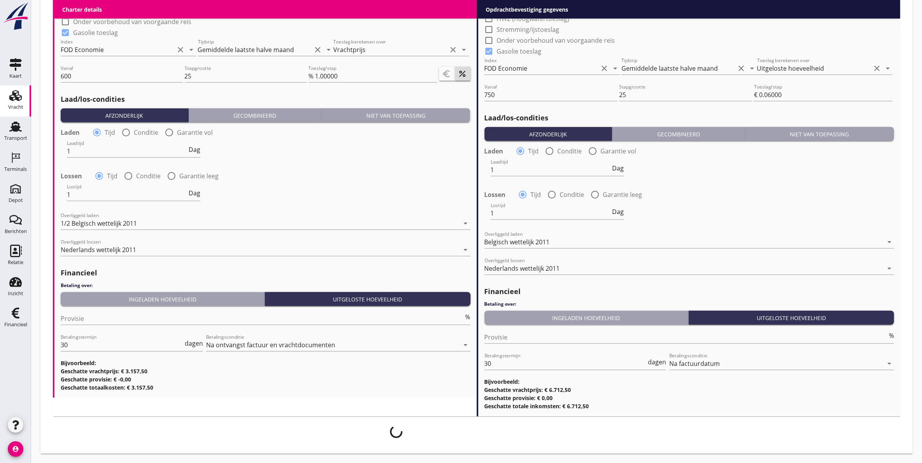
scroll to position [807, 0]
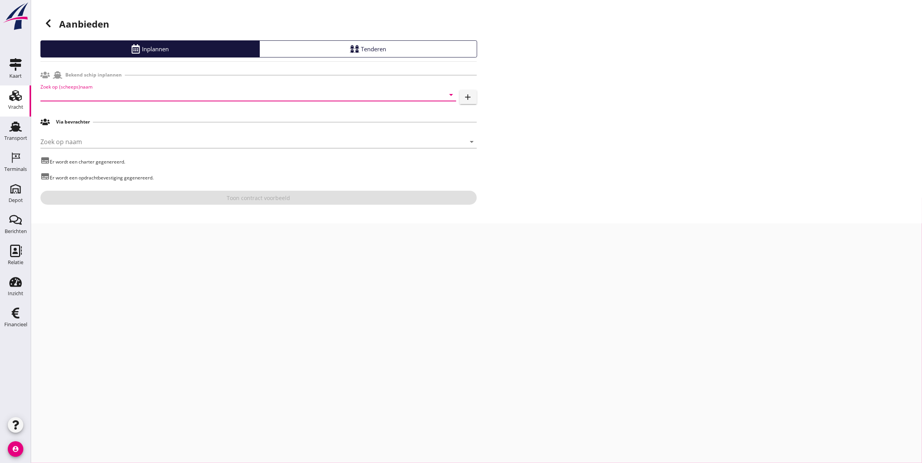
click at [88, 93] on input "Zoek op (scheeps)naam" at bounding box center [237, 95] width 394 height 12
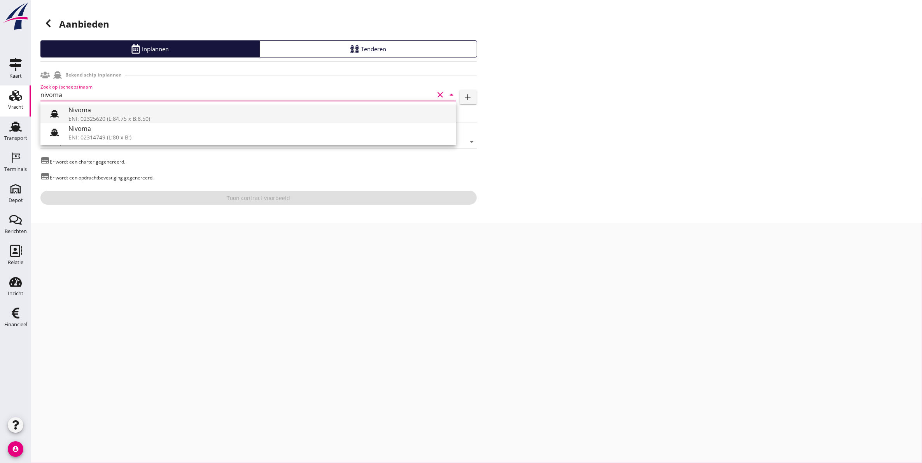
click at [149, 115] on div "ENI: 02325620 (L:84.75 x B:8.50)" at bounding box center [258, 119] width 381 height 8
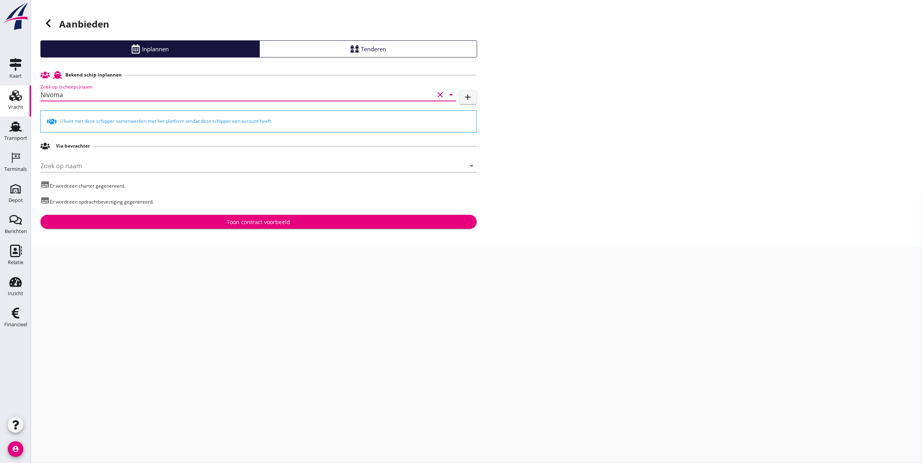
type input "Nivoma"
click at [211, 224] on div "Toon contract voorbeeld" at bounding box center [259, 222] width 424 height 8
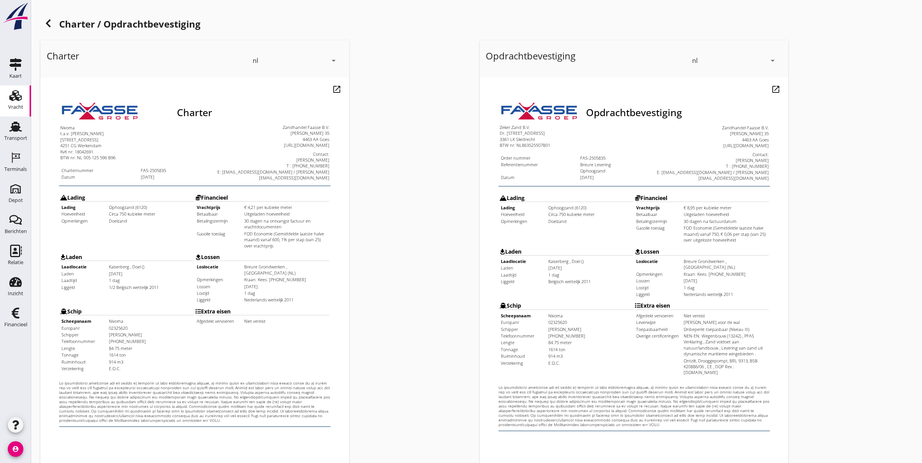
scroll to position [112, 0]
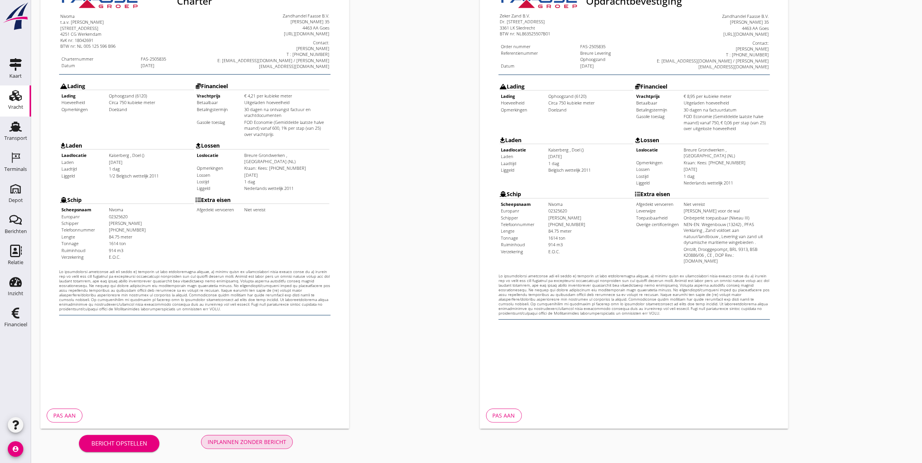
click at [248, 445] on div "Inplannen zonder bericht" at bounding box center [247, 442] width 79 height 8
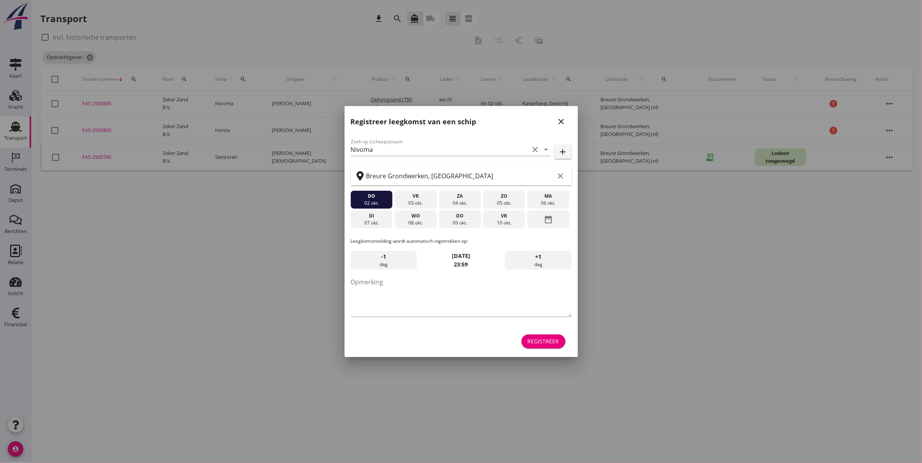
click at [569, 122] on div "Registreer leegkomst van een schip close" at bounding box center [460, 118] width 233 height 25
click at [568, 122] on button "close" at bounding box center [561, 122] width 14 height 14
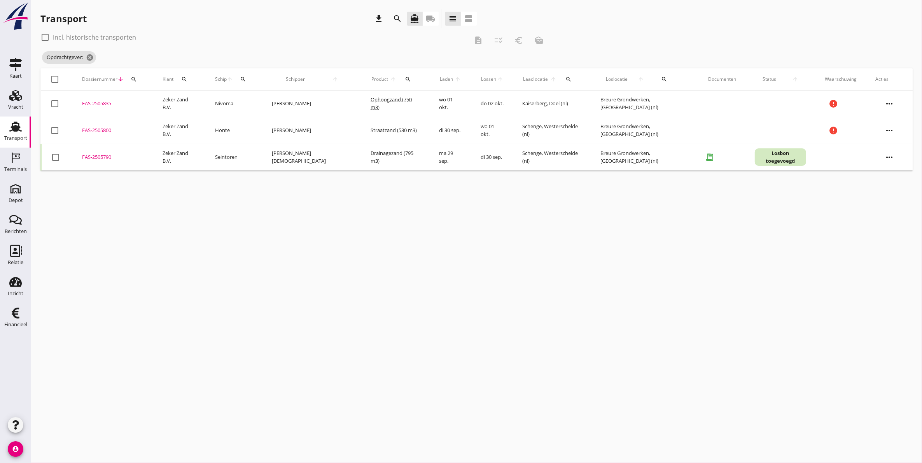
click at [646, 321] on div "cancel You are impersonating another user. Transport download search directions…" at bounding box center [476, 231] width 890 height 463
click at [23, 161] on div "Terminals" at bounding box center [15, 158] width 19 height 12
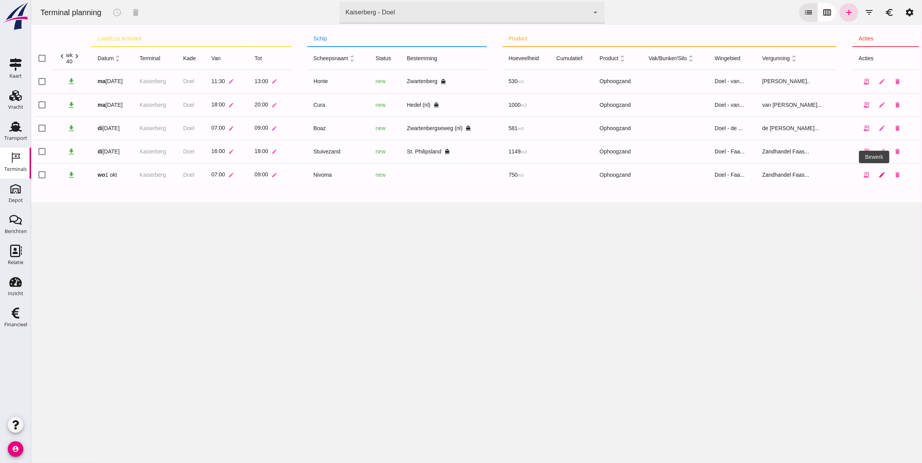
click at [878, 175] on icon "edit" at bounding box center [881, 174] width 7 height 7
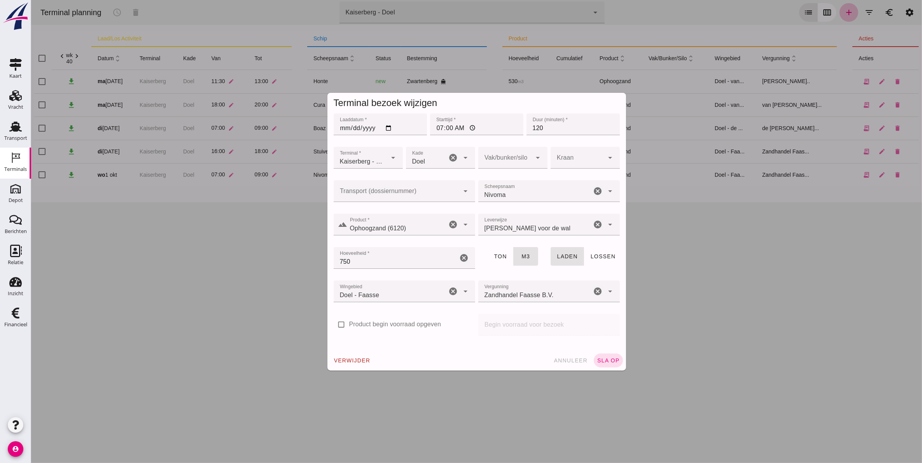
click at [395, 194] on input "Transport (dossiernummer)" at bounding box center [396, 194] width 126 height 9
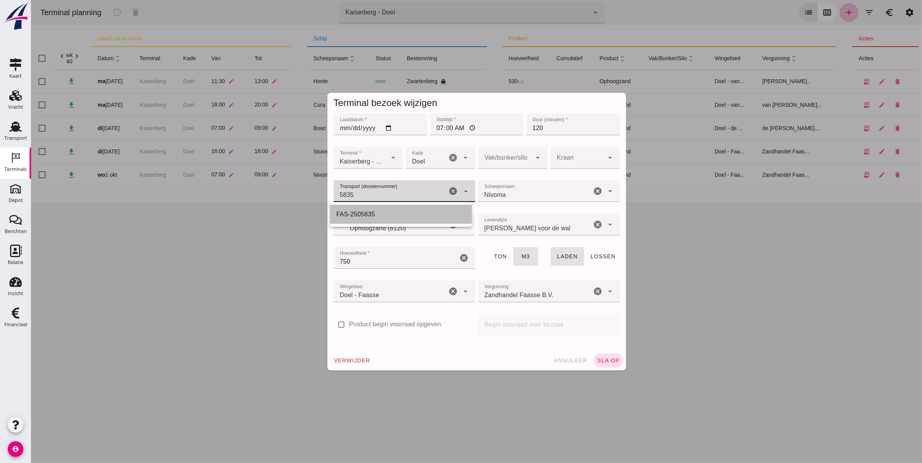
drag, startPoint x: 386, startPoint y: 214, endPoint x: 361, endPoint y: 220, distance: 25.9
click at [385, 210] on div "FAS-2505835" at bounding box center [400, 214] width 129 height 9
type input "FAS-2505835"
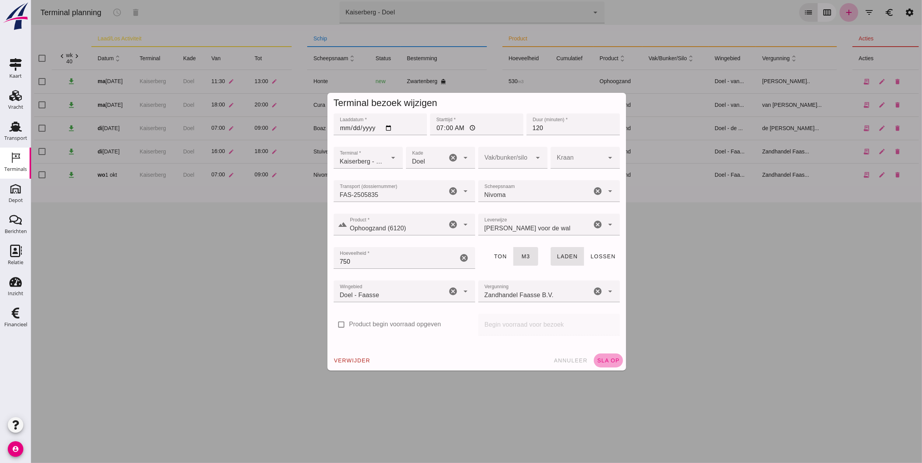
click at [600, 361] on span "sla op" at bounding box center [607, 361] width 23 height 6
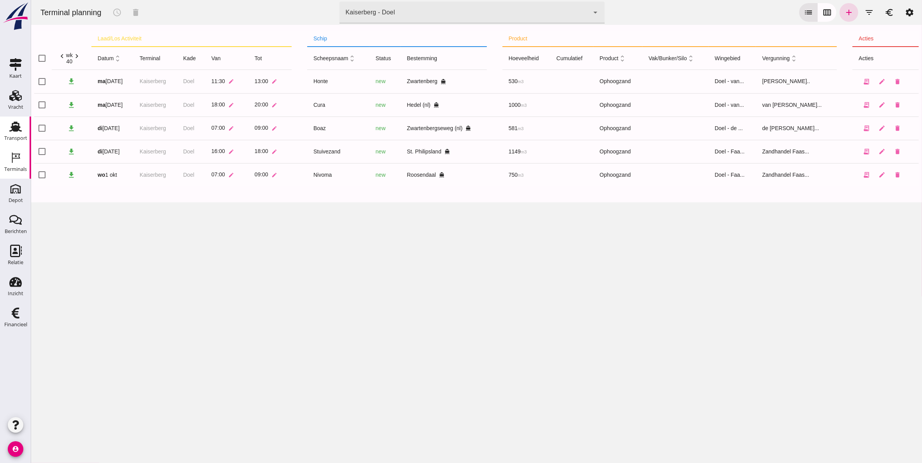
click at [18, 144] on link "Transport Transport" at bounding box center [15, 132] width 31 height 31
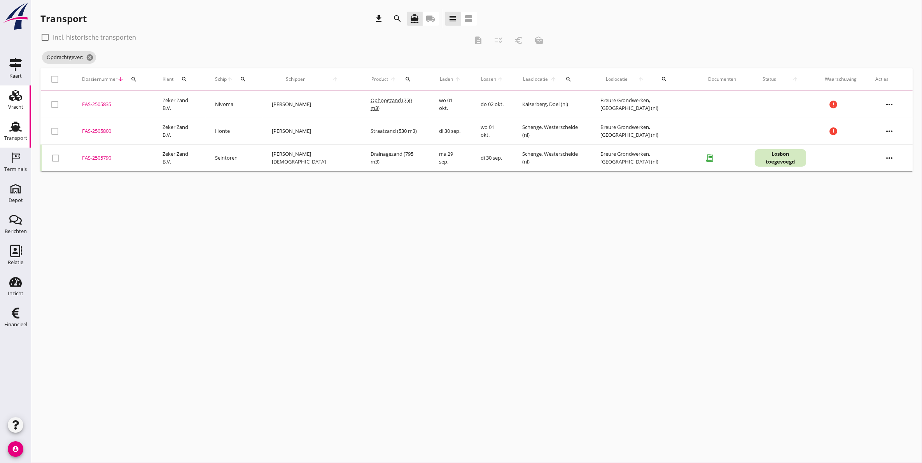
click at [18, 100] on use at bounding box center [15, 95] width 12 height 11
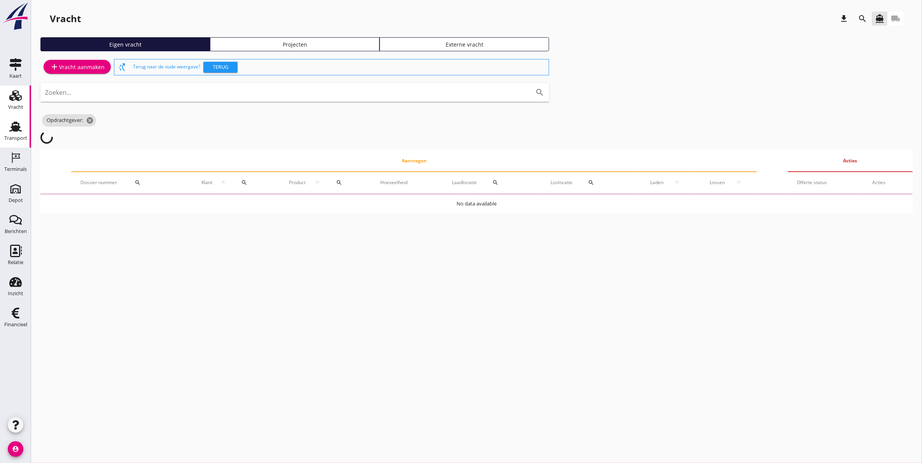
click at [18, 133] on div "Transport" at bounding box center [15, 138] width 23 height 11
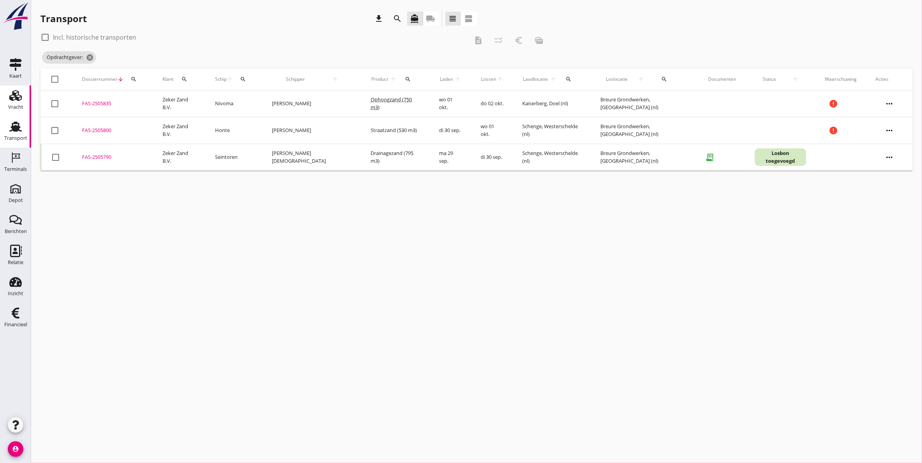
click at [15, 109] on div "Vracht" at bounding box center [15, 107] width 15 height 5
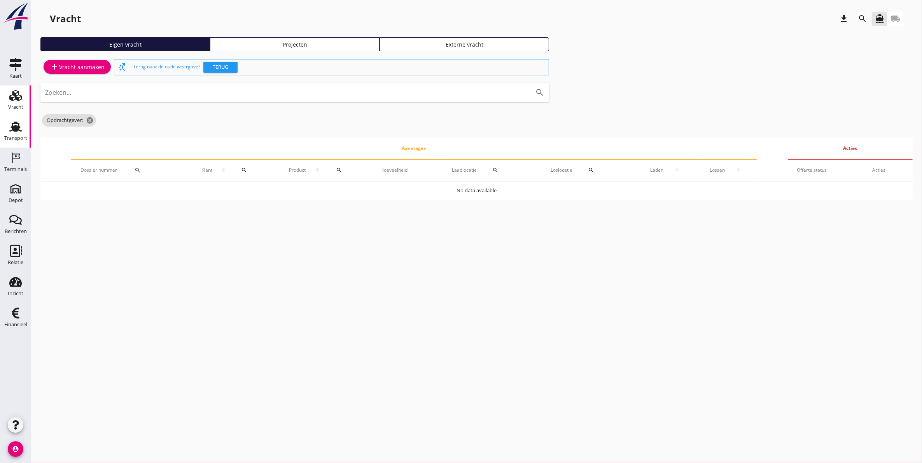
click at [7, 129] on div "Transport" at bounding box center [15, 126] width 19 height 12
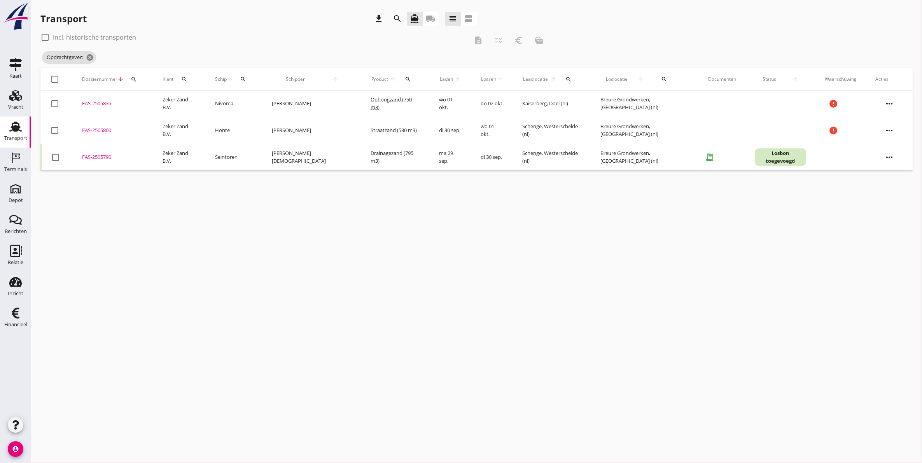
click at [400, 25] on div "search" at bounding box center [397, 18] width 19 height 19
click at [396, 21] on icon "search" at bounding box center [397, 18] width 9 height 9
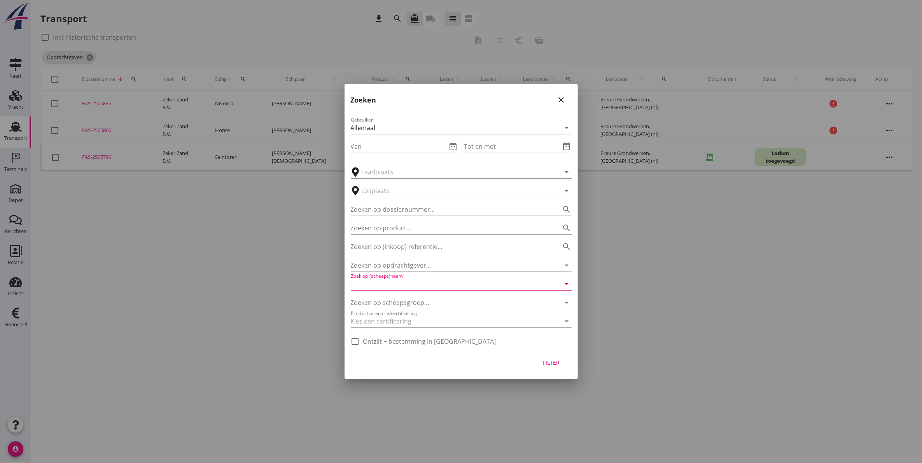
click at [423, 284] on input "Zoek op (scheeps)naam" at bounding box center [450, 284] width 199 height 12
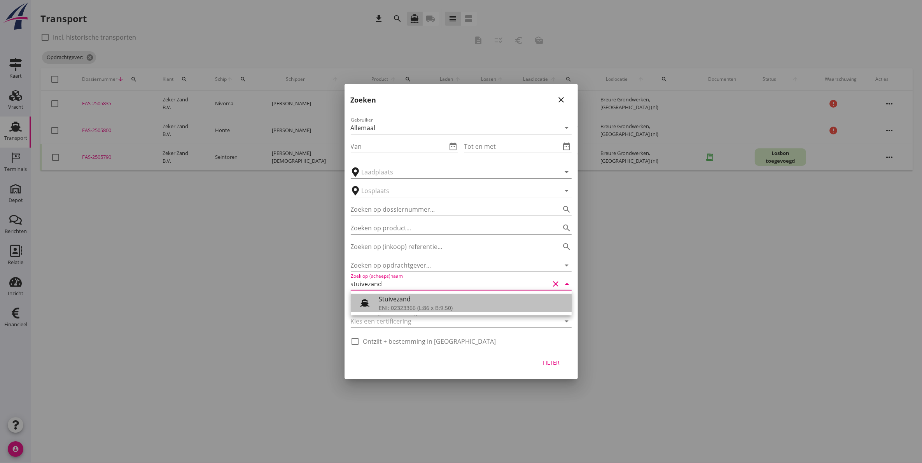
click at [429, 305] on div "ENI: 02323366 (L:86 x B:9.50)" at bounding box center [472, 308] width 187 height 8
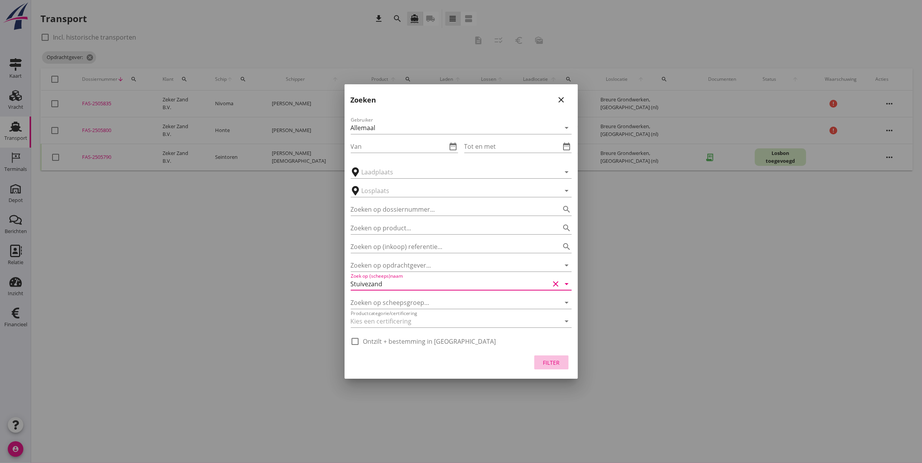
click at [552, 362] on div "Filter" at bounding box center [551, 363] width 22 height 8
type input "Stuivezand"
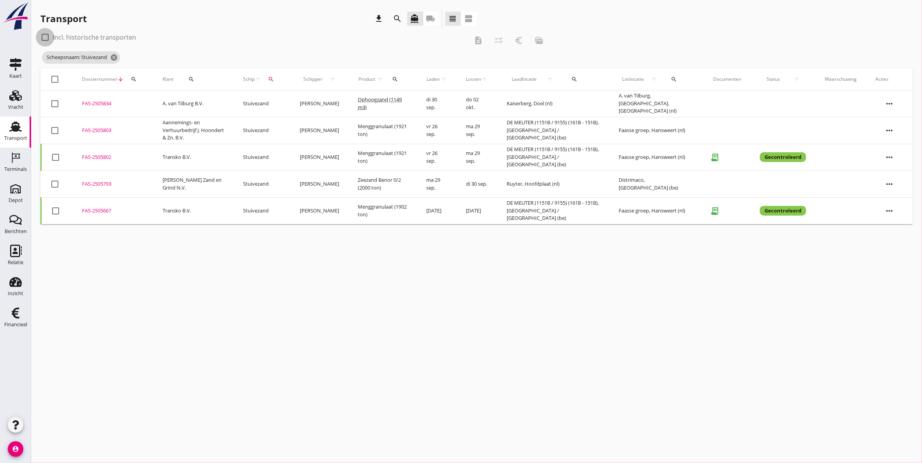
click at [47, 38] on div at bounding box center [44, 37] width 13 height 13
checkbox input "true"
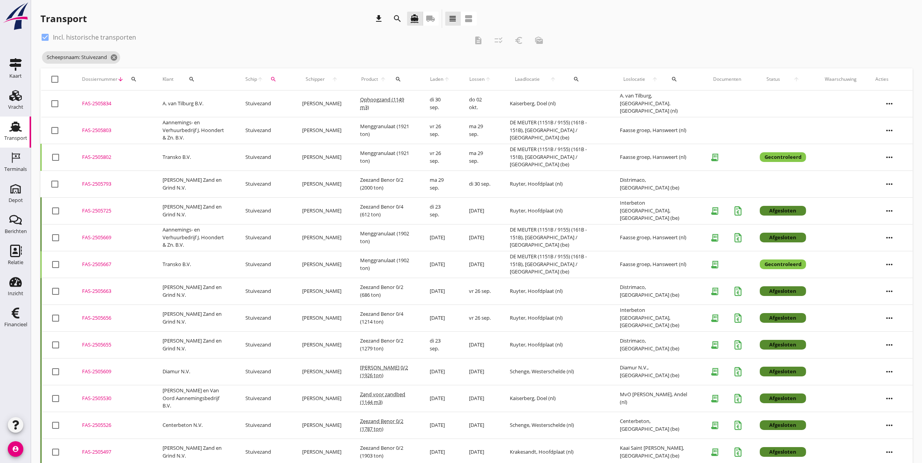
drag, startPoint x: 100, startPoint y: 343, endPoint x: 97, endPoint y: 339, distance: 5.0
click at [100, 342] on div "FAS-2505655" at bounding box center [113, 345] width 62 height 8
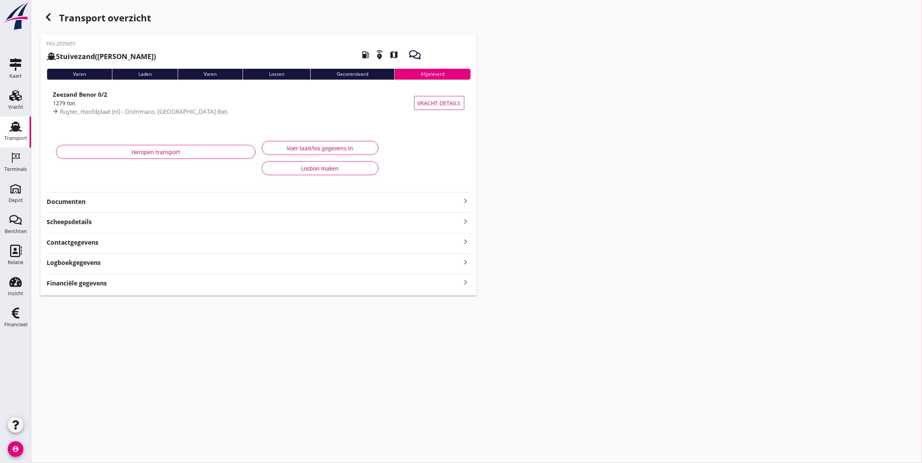
click at [112, 205] on div "FAS-2505655 Stuivezand ([PERSON_NAME]) local_gas_station emergency_share map Va…" at bounding box center [258, 165] width 436 height 262
drag, startPoint x: 112, startPoint y: 205, endPoint x: 88, endPoint y: 203, distance: 24.3
click at [90, 203] on strong "Documenten" at bounding box center [254, 201] width 414 height 9
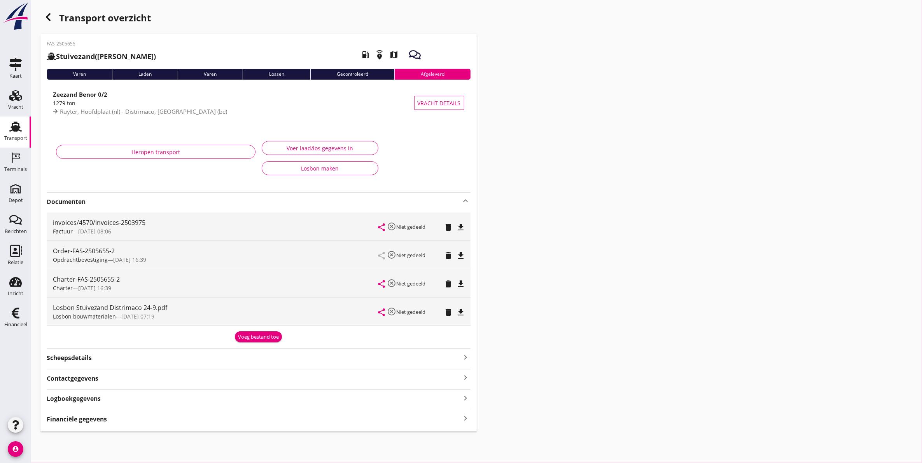
click at [461, 313] on icon "file_download" at bounding box center [460, 312] width 9 height 9
click at [457, 313] on icon "open_in_browser" at bounding box center [460, 312] width 9 height 9
click at [17, 126] on use at bounding box center [15, 127] width 12 height 10
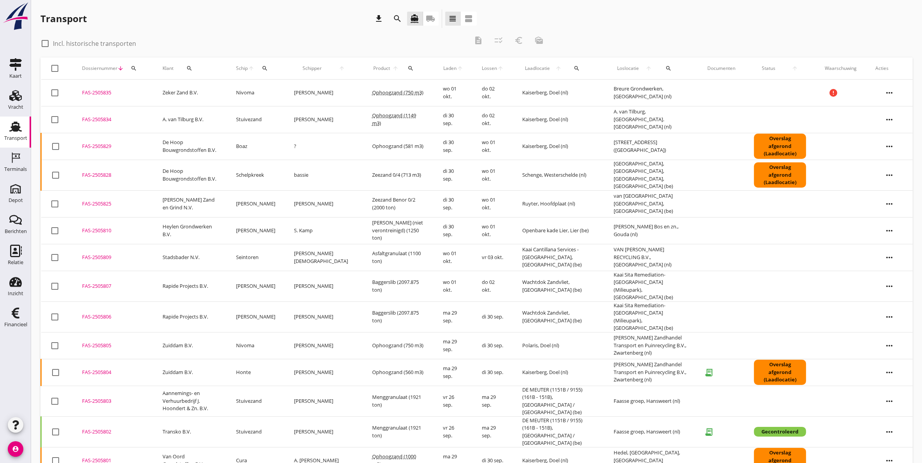
click at [138, 67] on div "search" at bounding box center [134, 68] width 14 height 6
click at [187, 88] on input "Zoeken op dossiernummer..." at bounding box center [169, 91] width 81 height 12
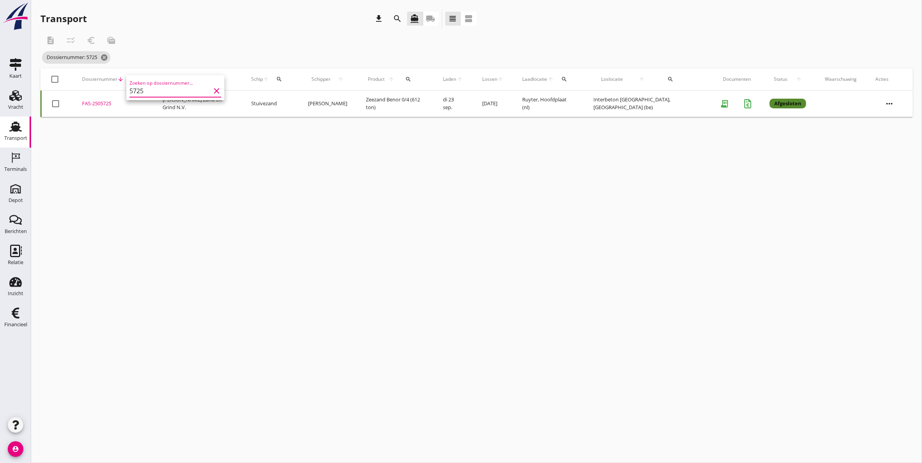
type input "5725"
click at [103, 104] on div "FAS-2505725" at bounding box center [113, 104] width 62 height 8
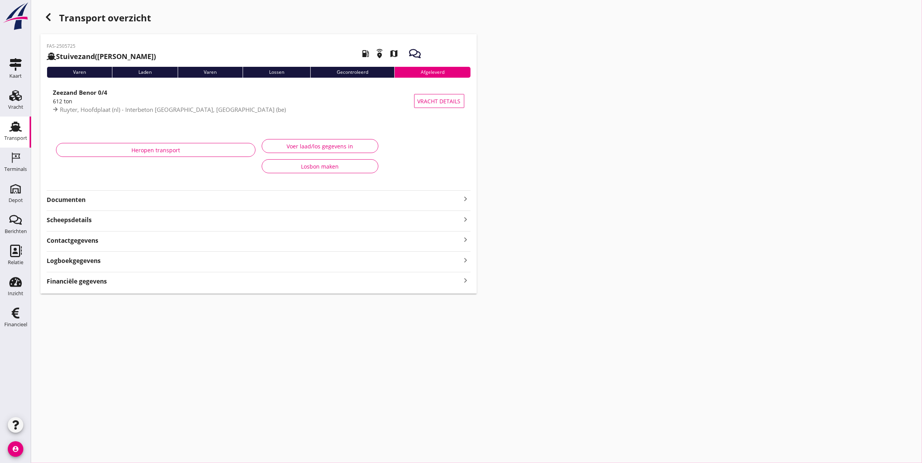
click at [87, 201] on strong "Documenten" at bounding box center [254, 200] width 414 height 9
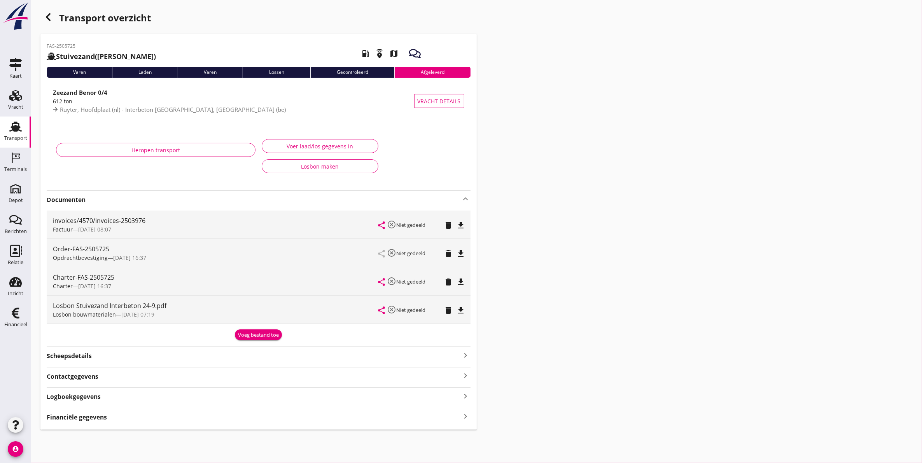
click at [462, 310] on icon "file_download" at bounding box center [460, 310] width 9 height 9
click at [10, 122] on icon "Transport" at bounding box center [15, 126] width 12 height 12
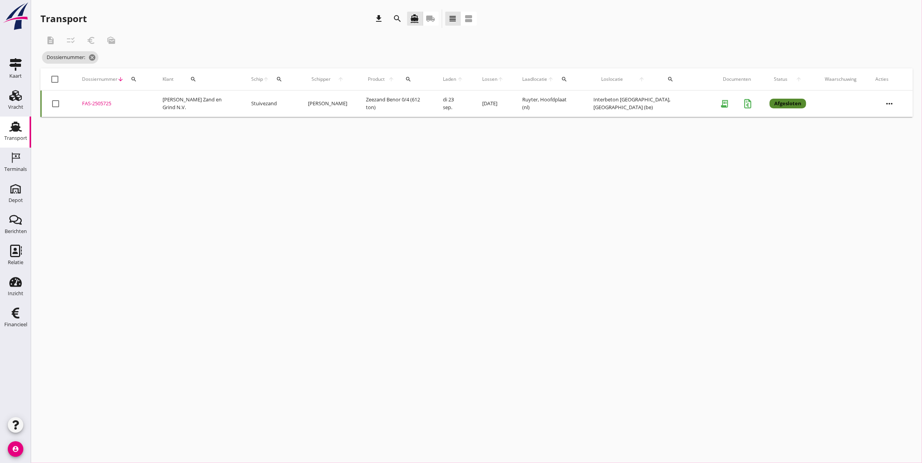
click at [136, 80] on icon "search" at bounding box center [134, 79] width 6 height 6
click at [151, 98] on input "Zoeken op dossiernummer..." at bounding box center [169, 102] width 81 height 12
type input "5656"
click at [100, 104] on div "FAS-2505656" at bounding box center [113, 104] width 62 height 8
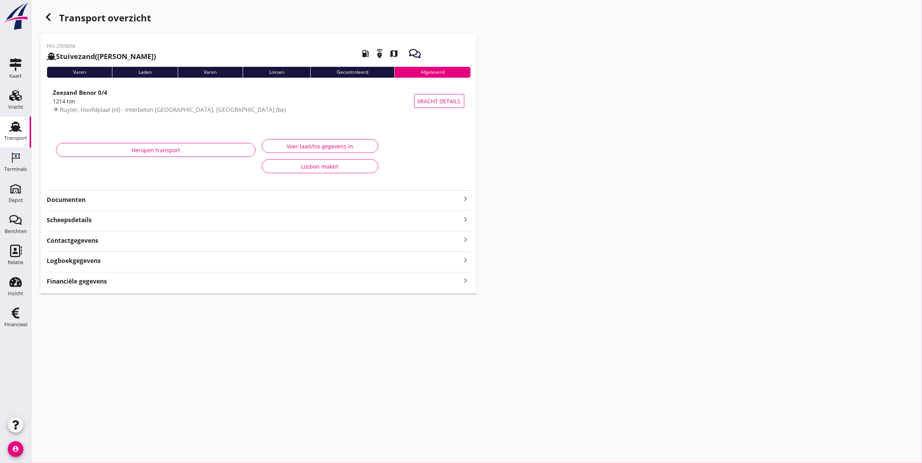
click at [107, 199] on strong "Documenten" at bounding box center [254, 200] width 414 height 9
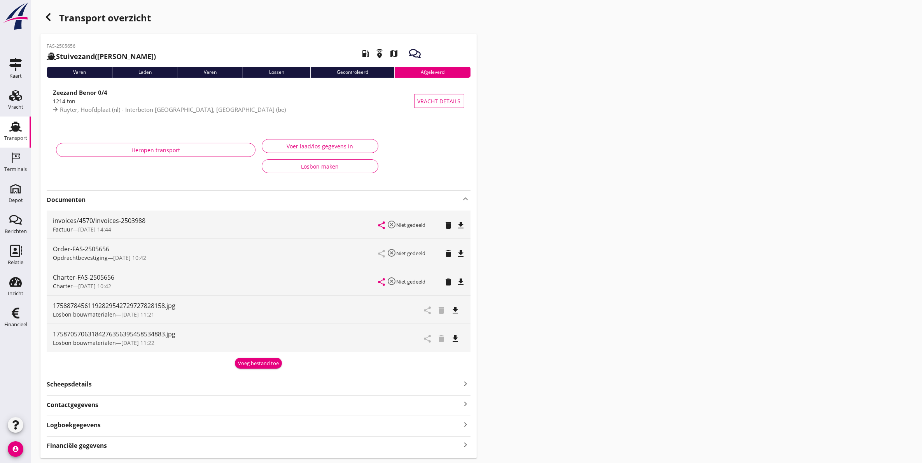
click at [457, 339] on icon "file_download" at bounding box center [455, 338] width 9 height 9
click at [52, 18] on icon "button" at bounding box center [48, 16] width 9 height 9
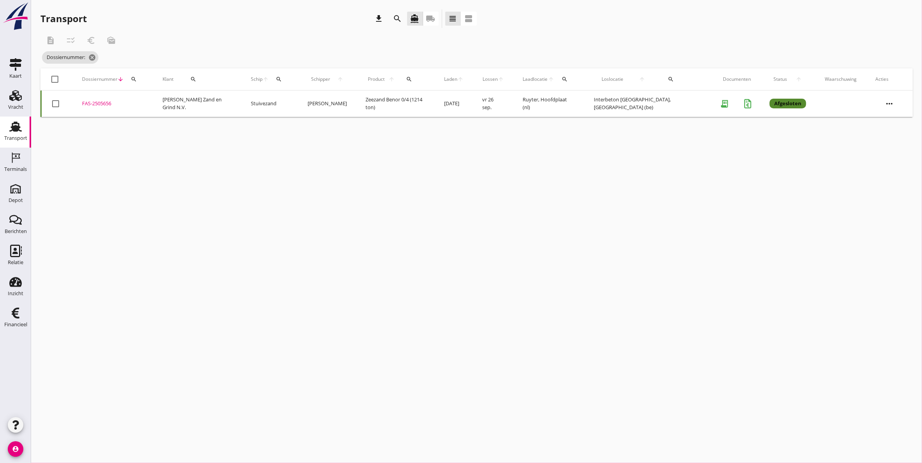
click at [131, 78] on icon "search" at bounding box center [134, 79] width 6 height 6
click at [153, 105] on input "Zoeken op dossiernummer..." at bounding box center [169, 102] width 81 height 12
type input "5663"
click at [95, 106] on div "FAS-2505663" at bounding box center [113, 104] width 62 height 8
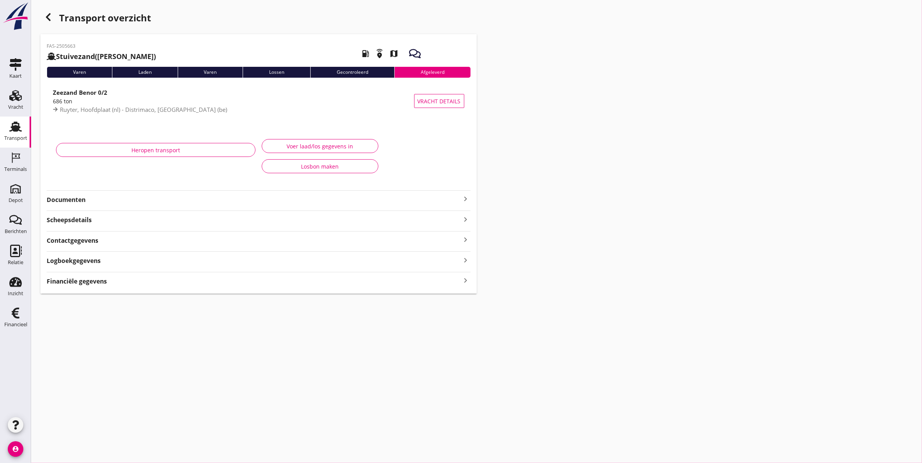
click at [127, 200] on strong "Documenten" at bounding box center [254, 200] width 414 height 9
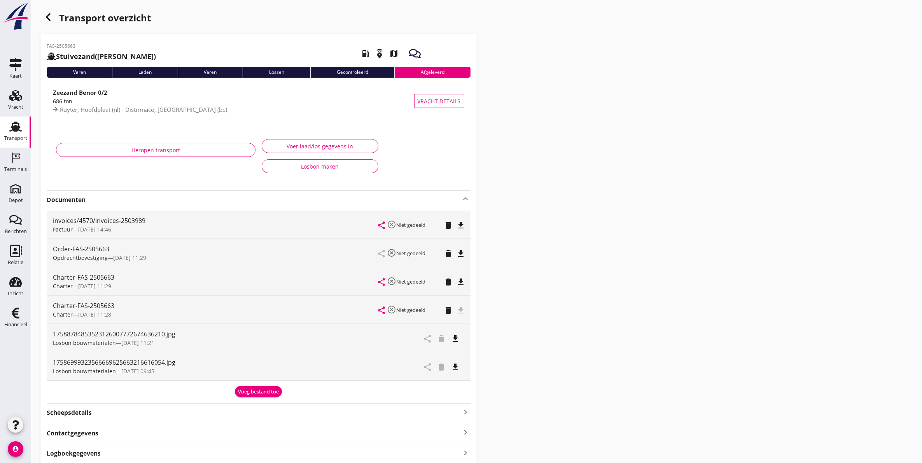
click at [458, 340] on icon "file_download" at bounding box center [455, 338] width 9 height 9
drag, startPoint x: 15, startPoint y: 137, endPoint x: 14, endPoint y: 133, distance: 4.0
click at [15, 137] on div "Transport" at bounding box center [15, 138] width 23 height 5
click at [459, 338] on icon "open_in_browser" at bounding box center [455, 338] width 9 height 9
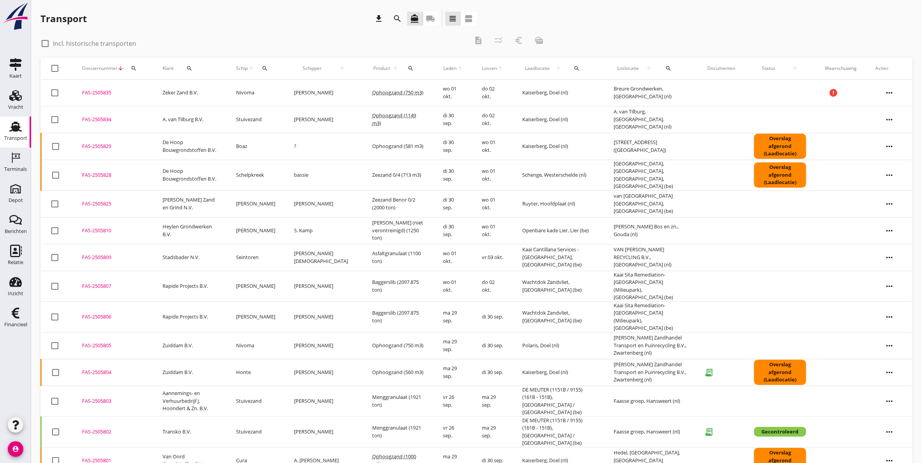
click at [132, 67] on icon "search" at bounding box center [134, 68] width 6 height 6
click at [162, 92] on input "Zoeken op dossiernummer..." at bounding box center [169, 91] width 81 height 12
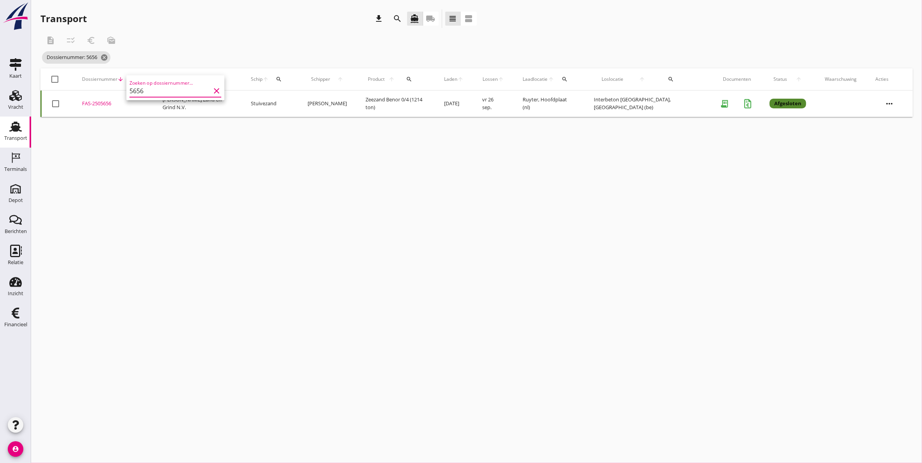
type input "5656"
click at [96, 102] on div "FAS-2505656" at bounding box center [113, 104] width 62 height 8
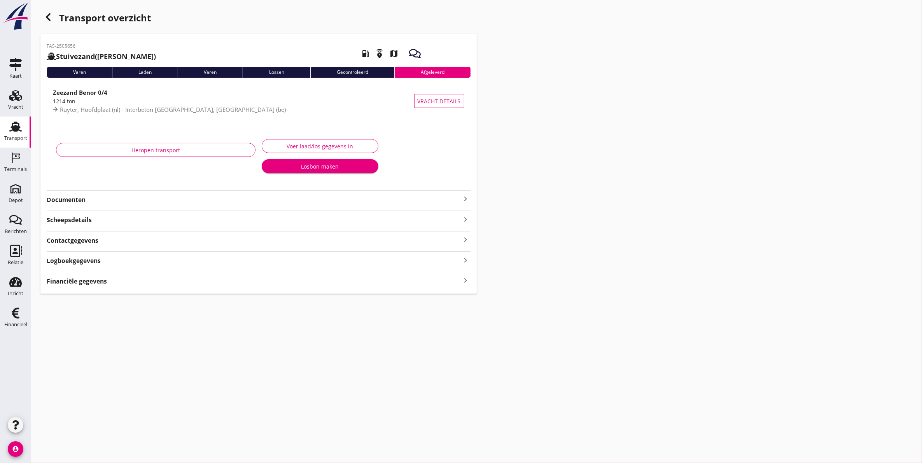
click at [106, 201] on strong "Documenten" at bounding box center [254, 200] width 414 height 9
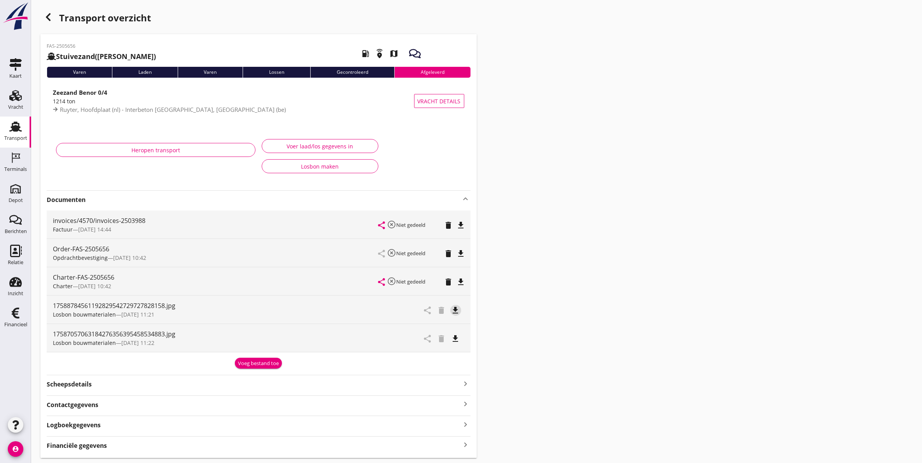
click at [455, 308] on icon "file_download" at bounding box center [455, 310] width 9 height 9
